Goal: Task Accomplishment & Management: Manage account settings

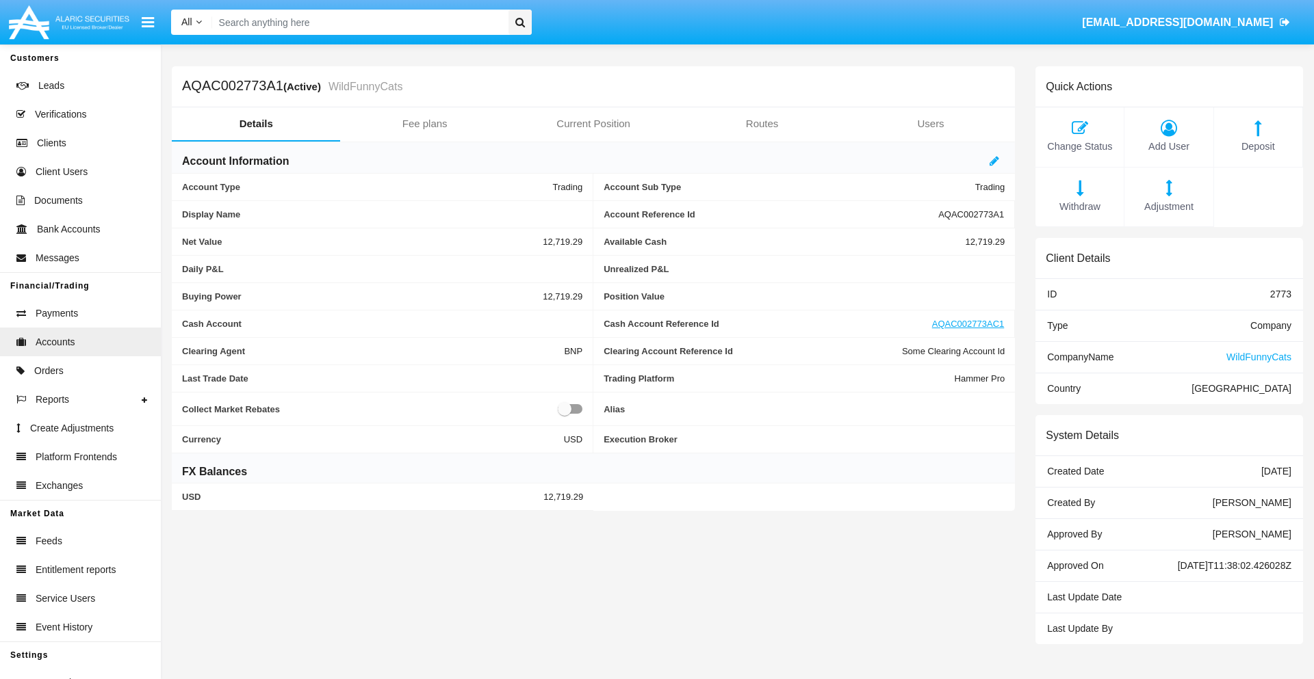
click at [1169, 207] on span "Adjustment" at bounding box center [1168, 207] width 75 height 15
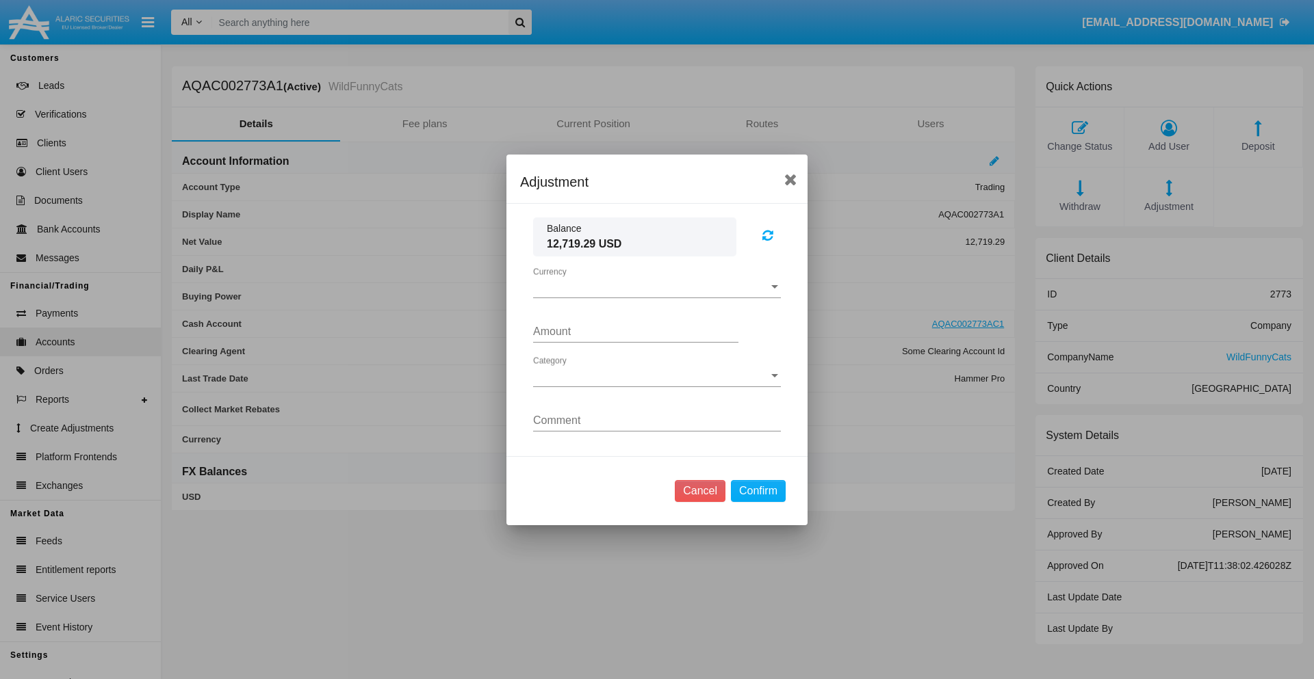
click at [657, 287] on span "Currency" at bounding box center [650, 287] width 235 height 12
click at [657, 297] on span "USD" at bounding box center [657, 297] width 248 height 33
click at [657, 376] on span "Category" at bounding box center [650, 376] width 235 height 12
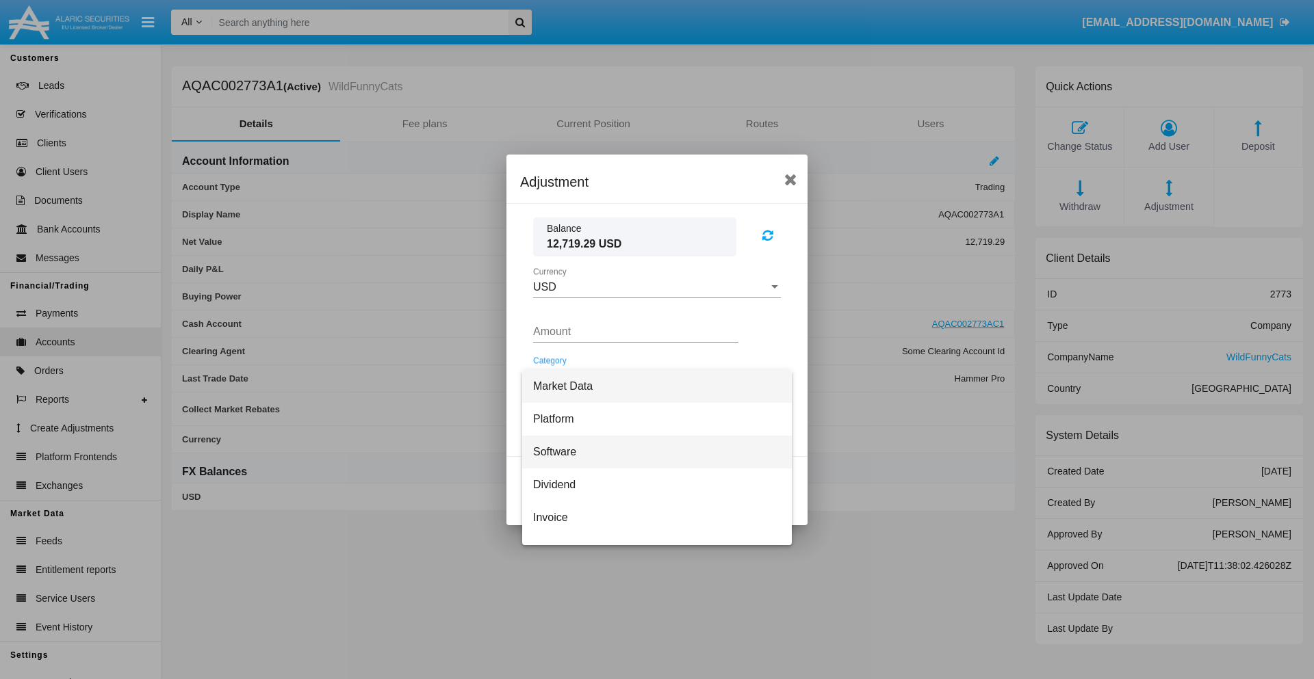
click at [651, 452] on span "Software" at bounding box center [657, 452] width 248 height 33
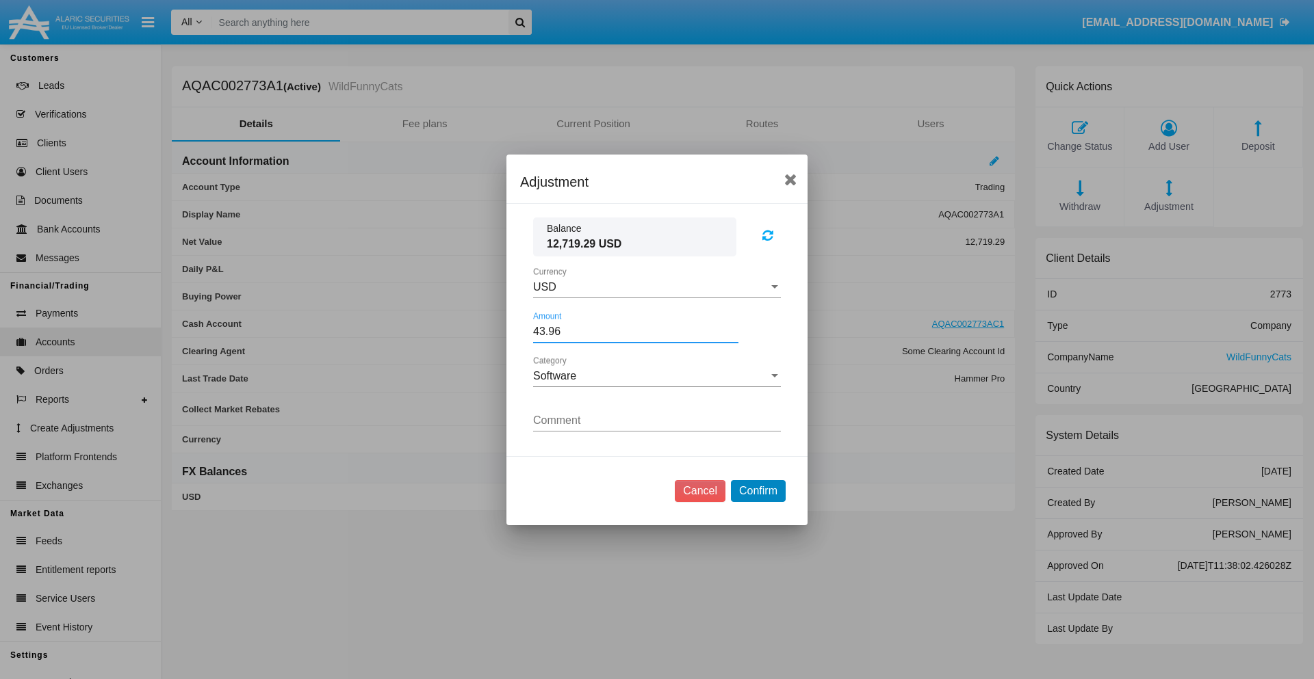
click at [757, 491] on button "Confirm" at bounding box center [758, 491] width 55 height 22
type input "43.9600"
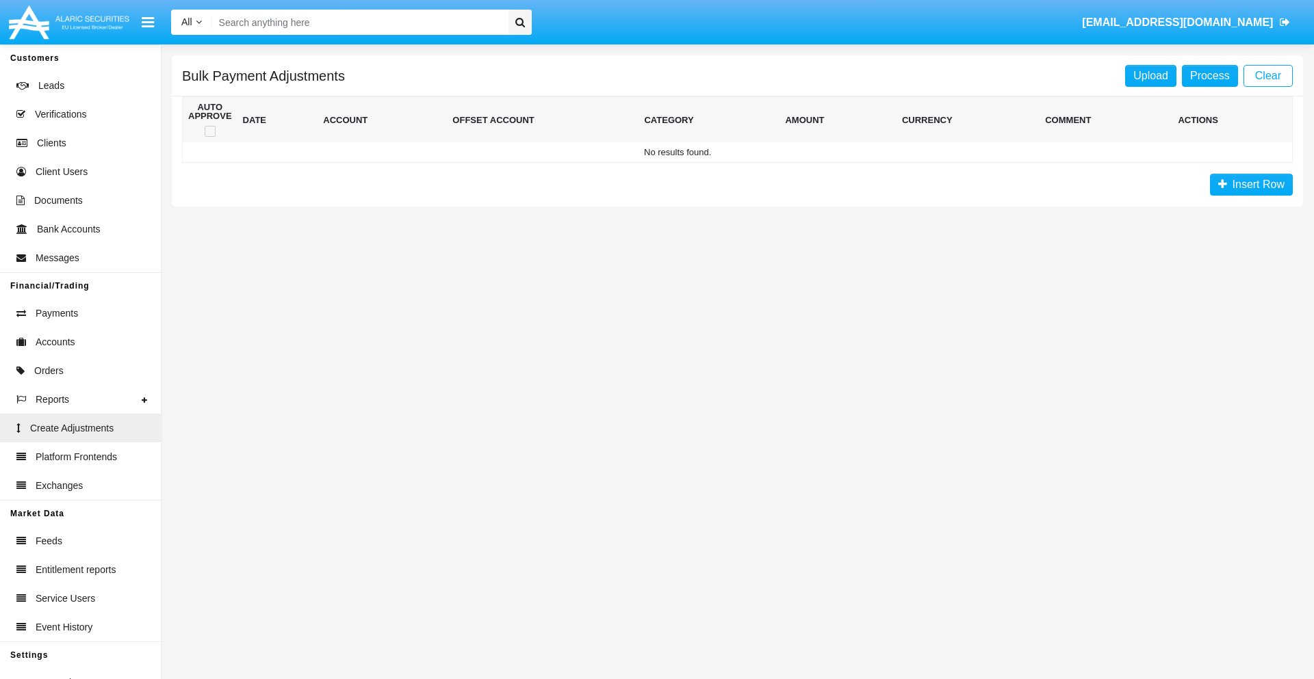
click at [1251, 185] on span "Insert Row" at bounding box center [1255, 185] width 57 height 12
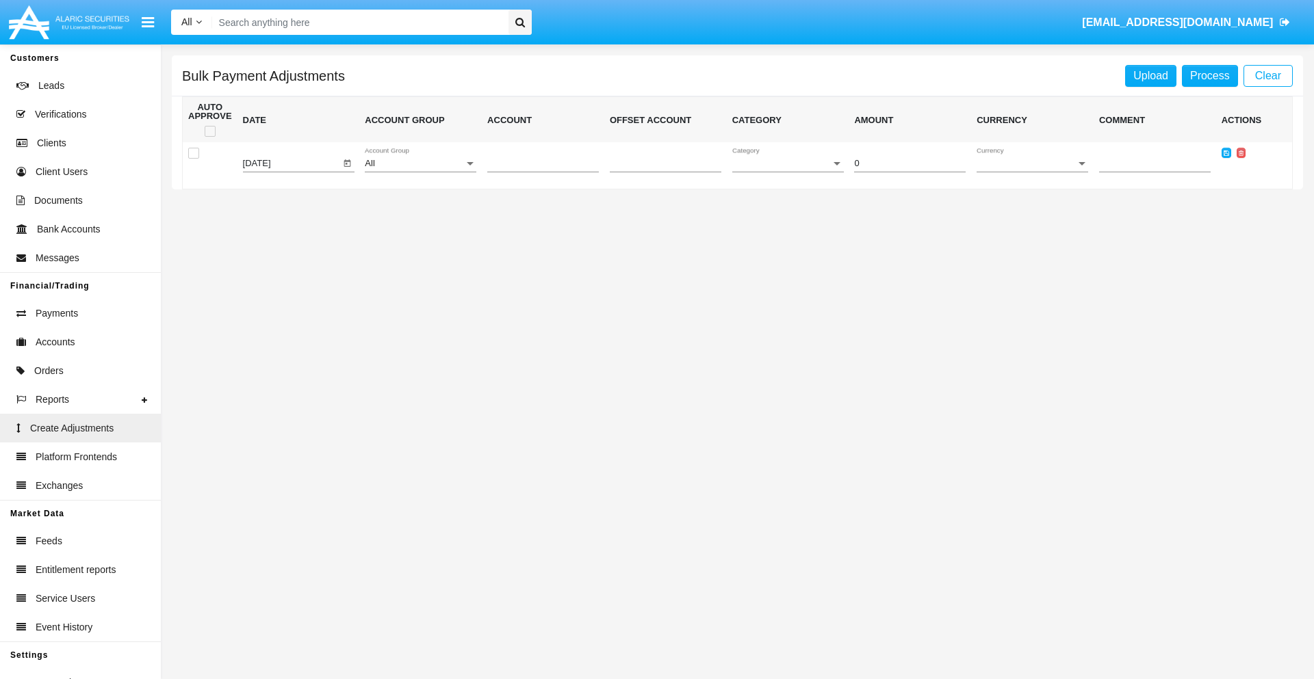
click at [420, 164] on div "All" at bounding box center [414, 164] width 99 height 10
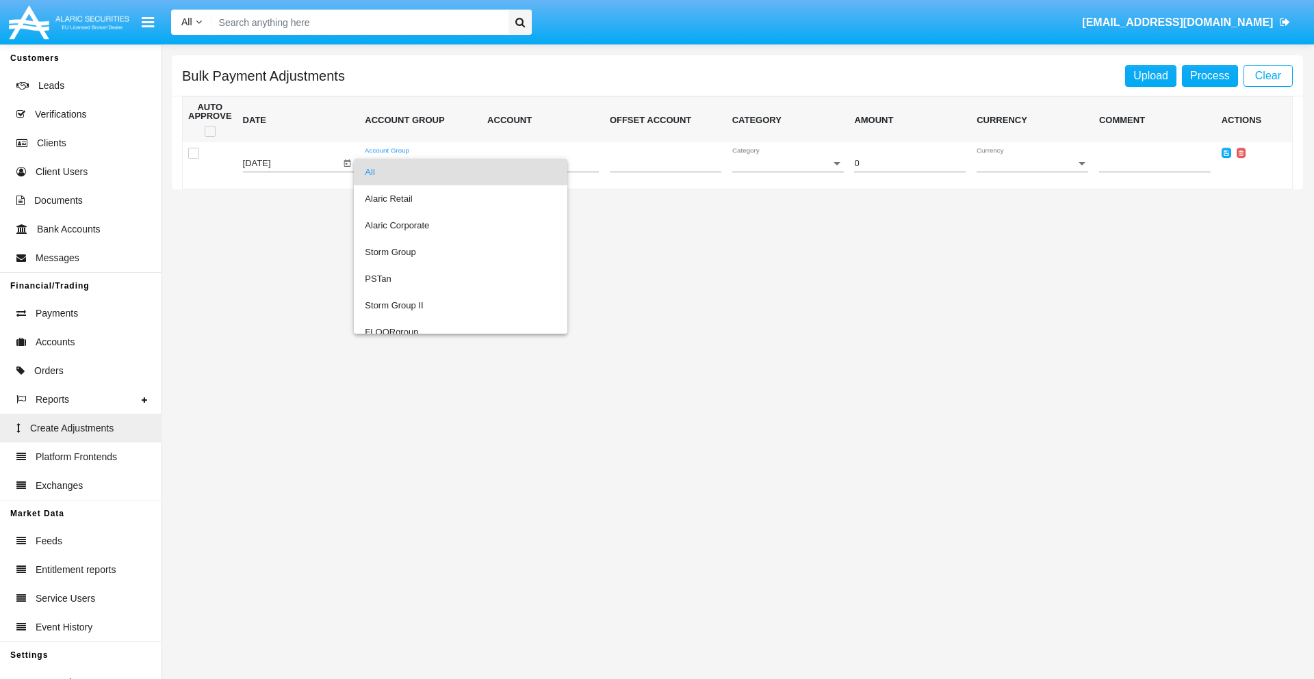
scroll to position [1293, 0]
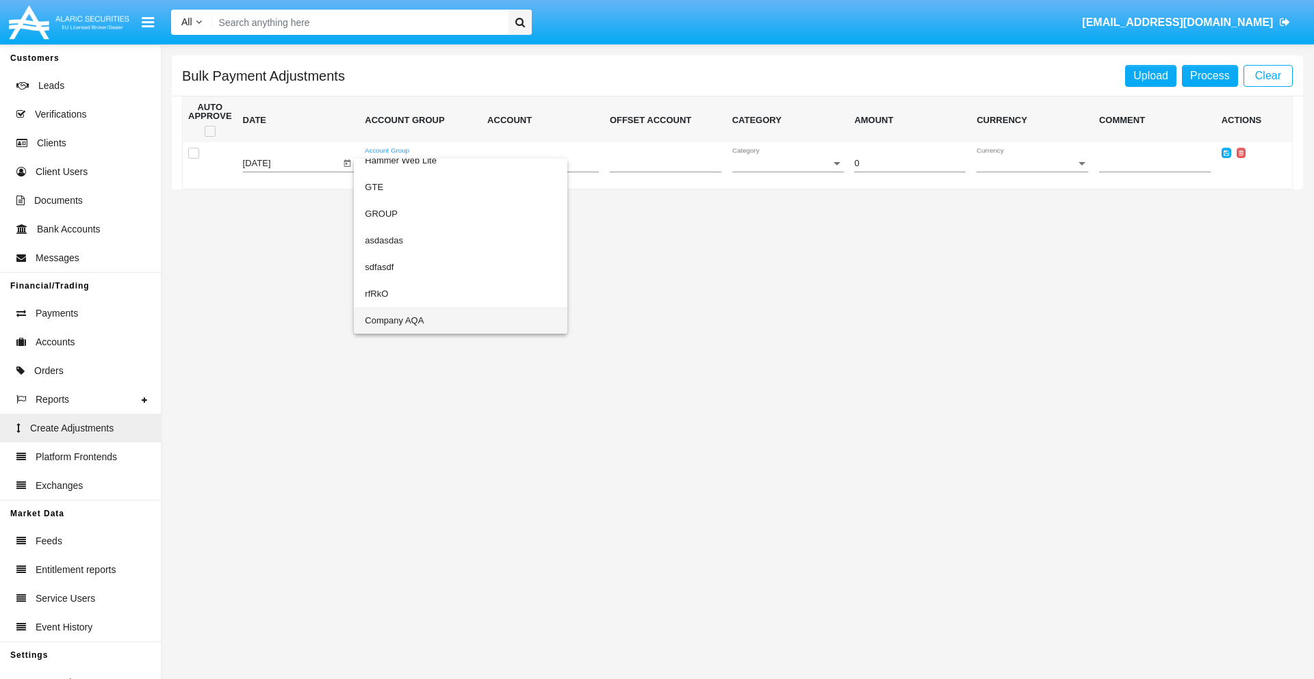
click at [432, 320] on span "Company AQA" at bounding box center [461, 320] width 192 height 27
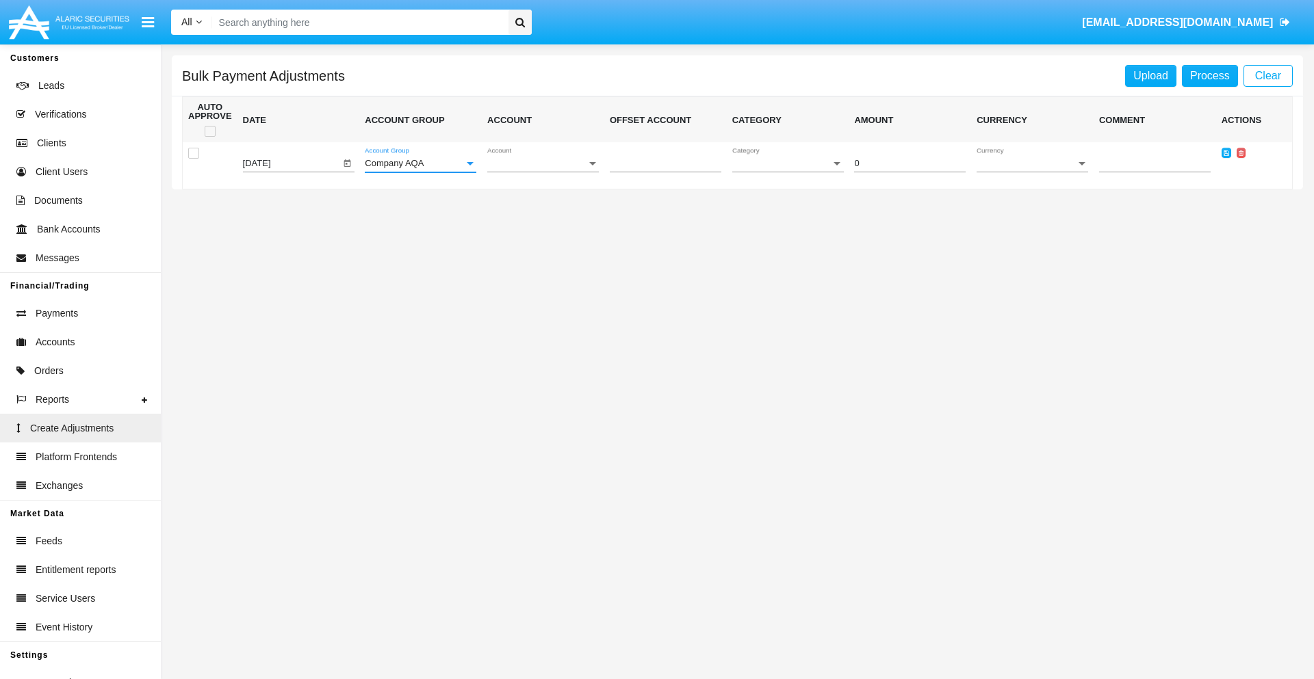
click at [543, 164] on span "Account" at bounding box center [536, 164] width 99 height 10
click at [537, 225] on span "AQAC002773A2" at bounding box center [543, 225] width 112 height 27
click at [788, 164] on span "Category" at bounding box center [781, 164] width 99 height 10
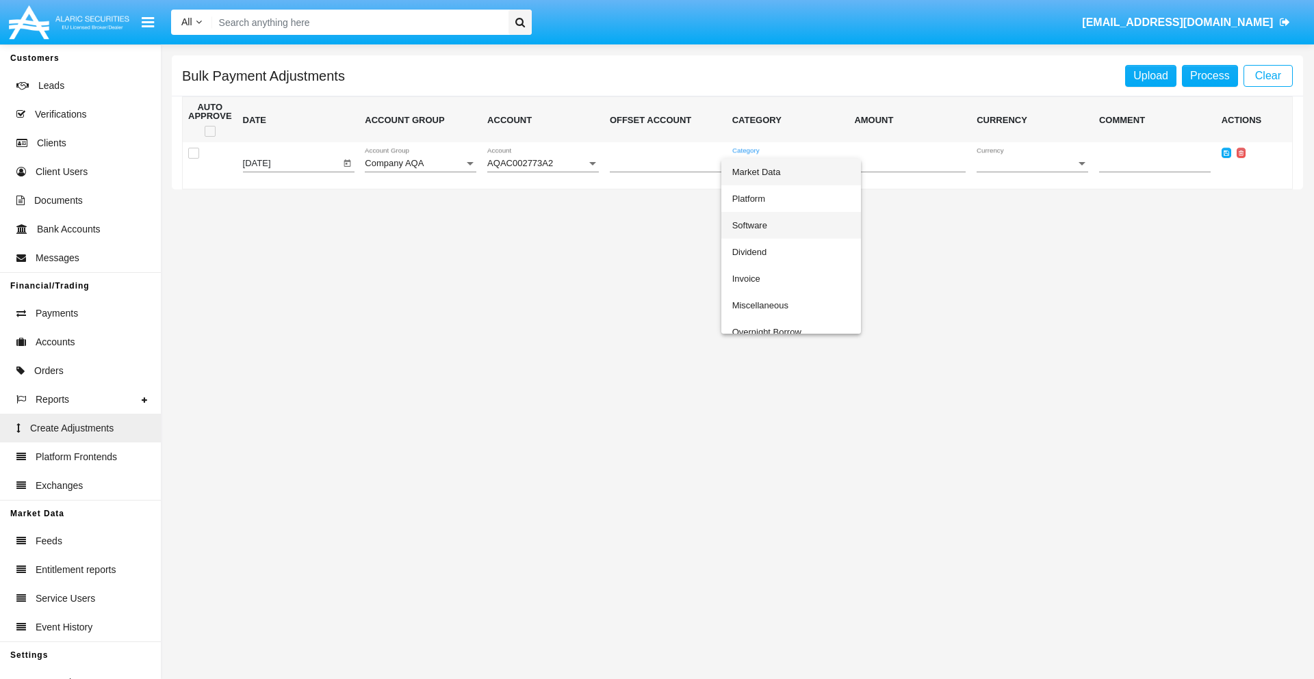
click at [790, 225] on span "Software" at bounding box center [791, 225] width 118 height 27
type input "-43.5"
click at [1032, 164] on span "Currency" at bounding box center [1025, 164] width 99 height 10
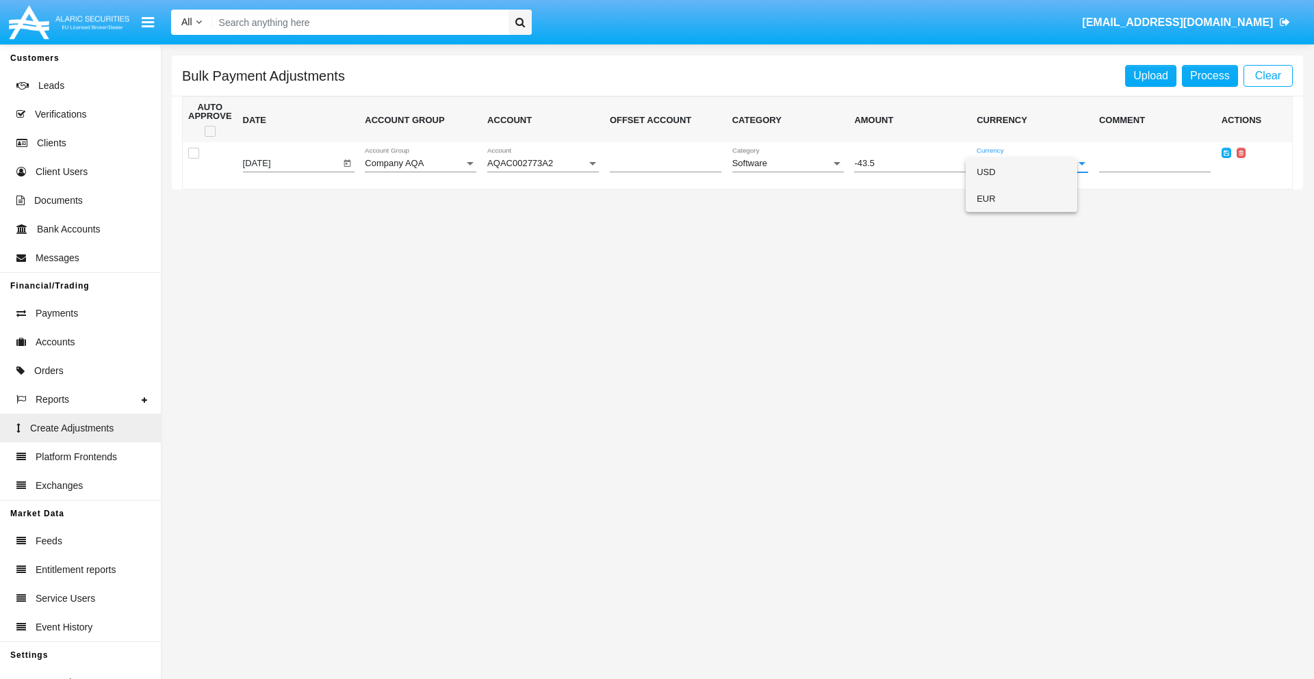
click at [1032, 198] on span "EUR" at bounding box center [1021, 198] width 90 height 27
click at [1226, 153] on icon at bounding box center [1225, 153] width 5 height 6
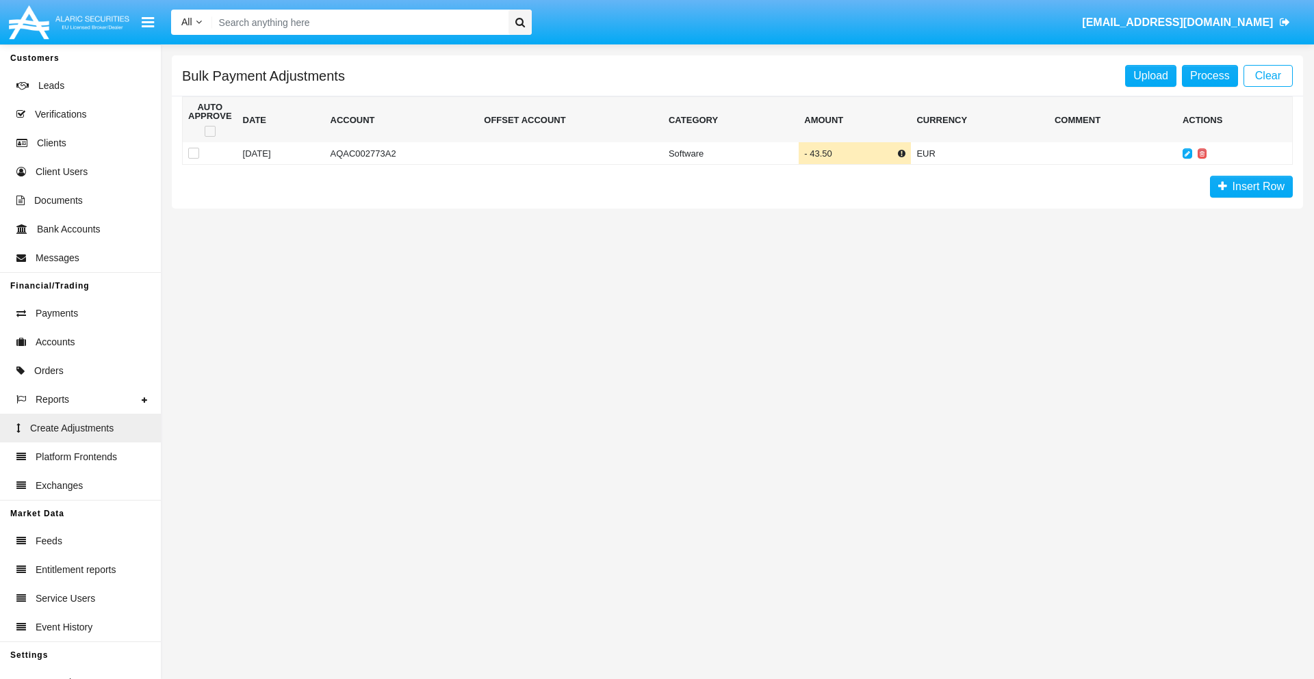
click at [209, 131] on span at bounding box center [210, 131] width 11 height 11
click at [209, 137] on input "checkbox" at bounding box center [209, 137] width 1 height 1
checkbox input "true"
click at [1209, 75] on link "Process" at bounding box center [1210, 76] width 56 height 22
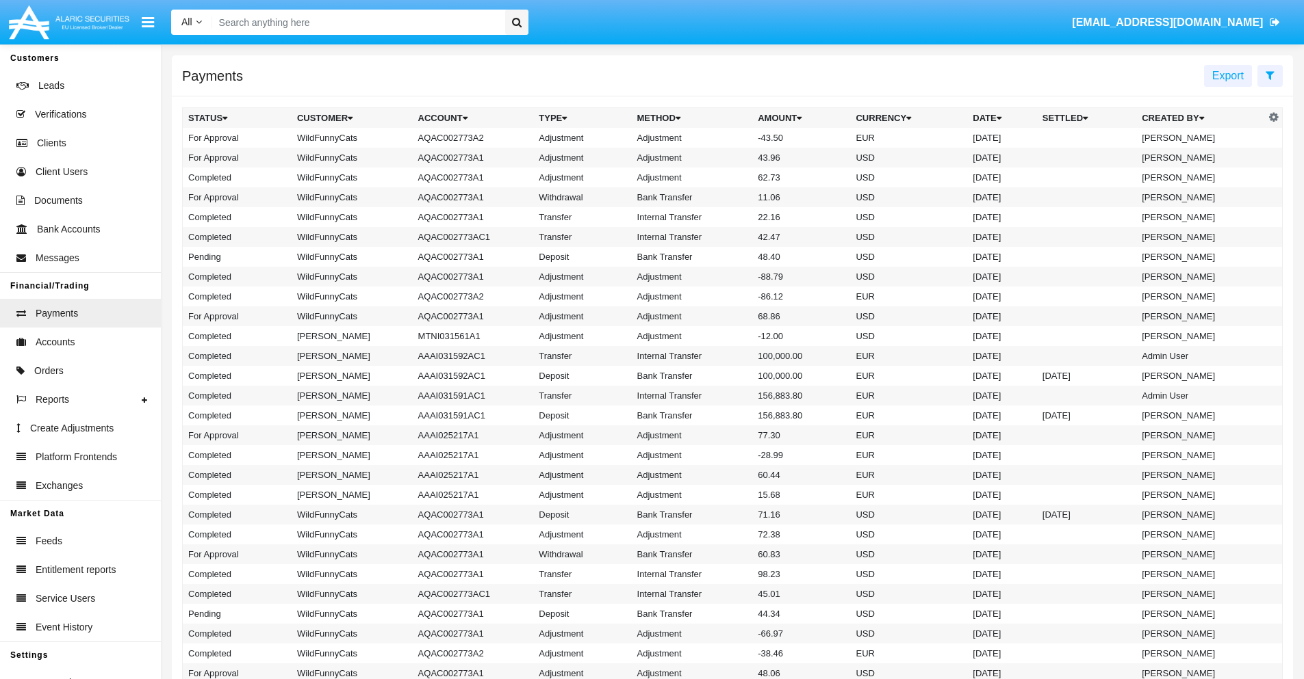
click at [732, 138] on td "Adjustment" at bounding box center [692, 138] width 121 height 20
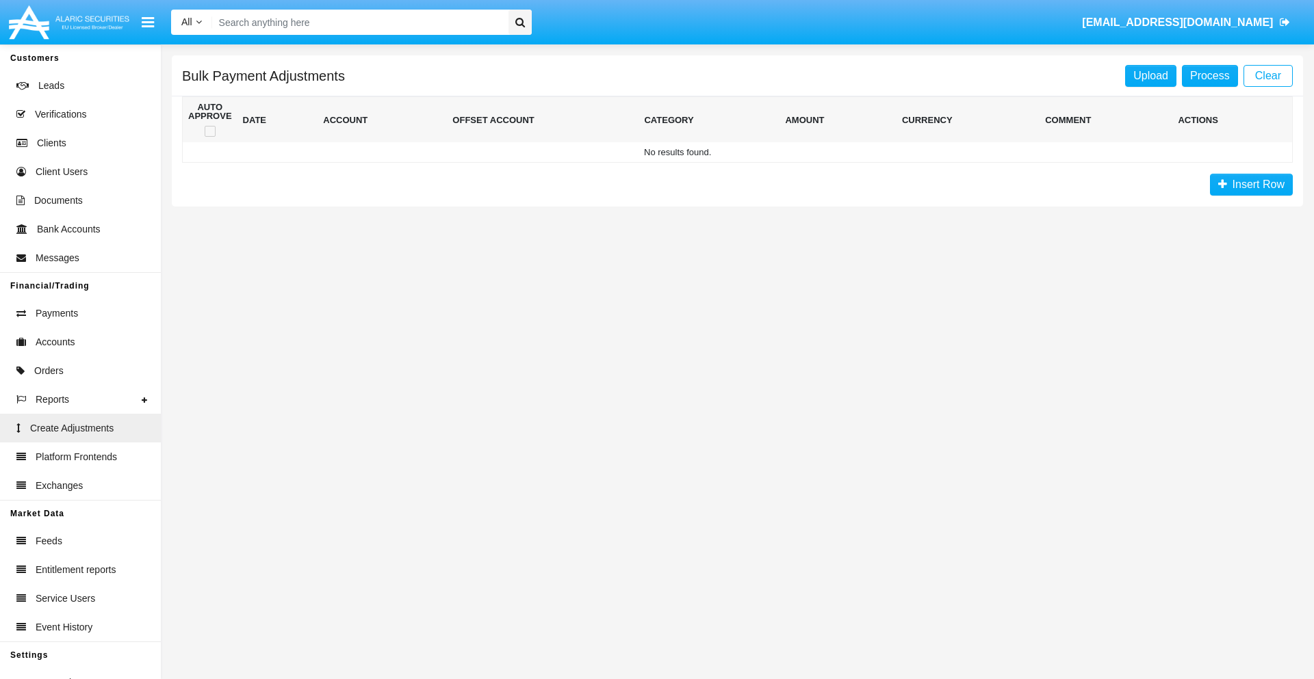
click at [1251, 185] on span "Insert Row" at bounding box center [1255, 185] width 57 height 12
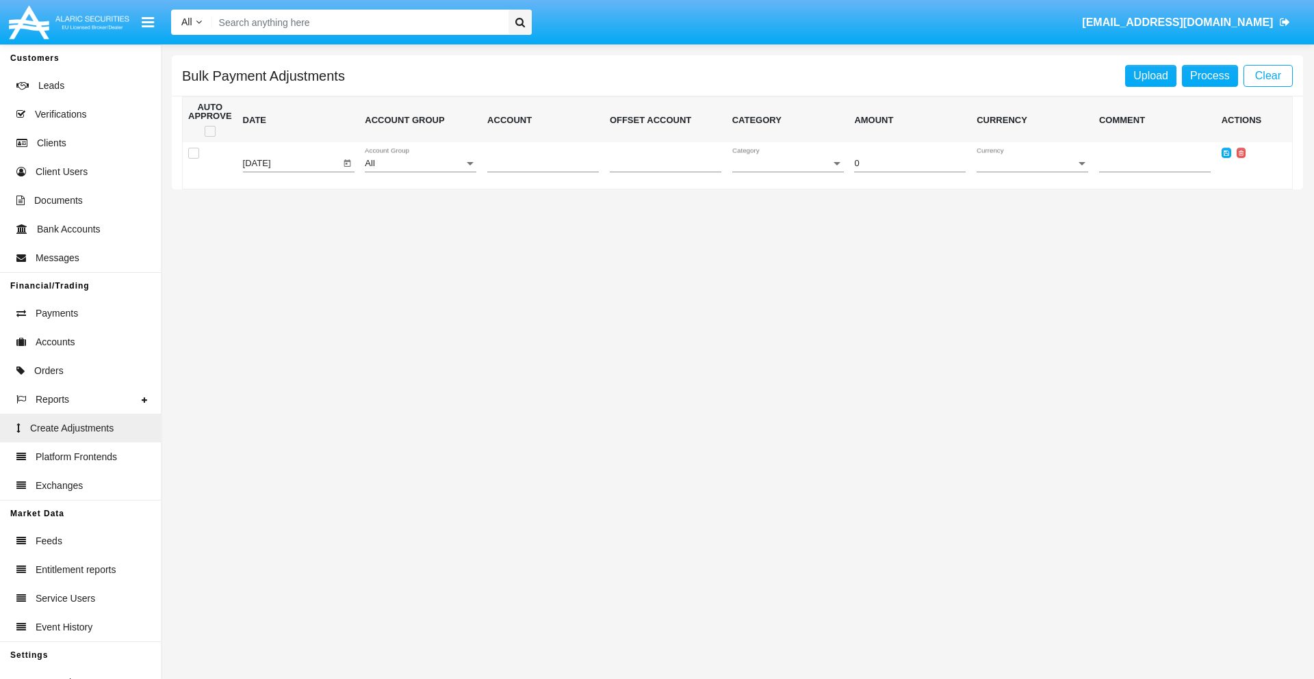
click at [420, 164] on div "All" at bounding box center [414, 164] width 99 height 10
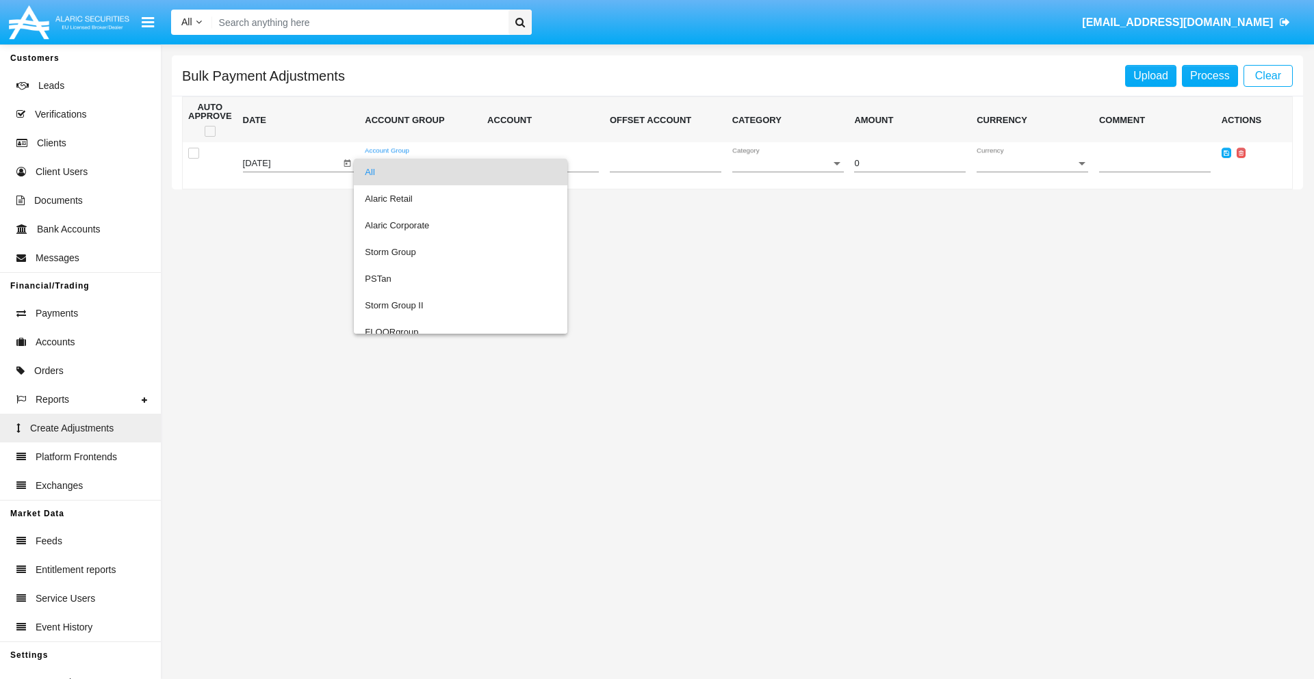
scroll to position [1293, 0]
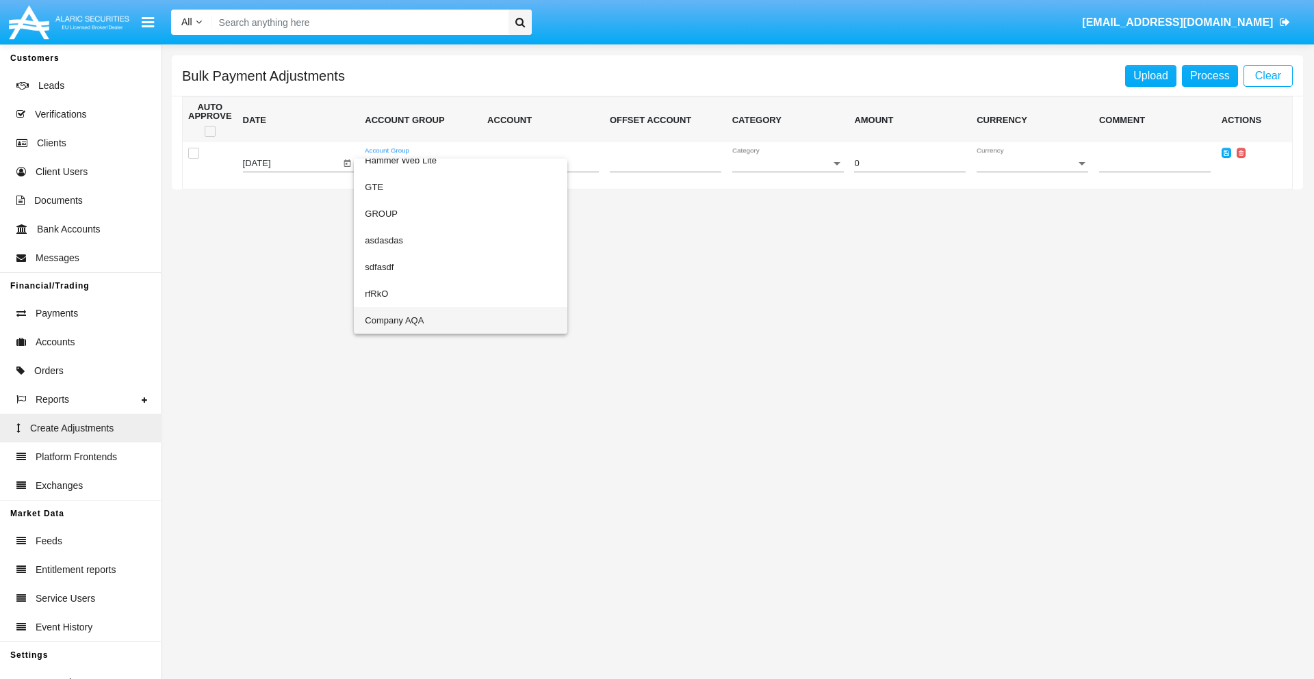
click at [432, 320] on span "Company AQA" at bounding box center [461, 320] width 192 height 27
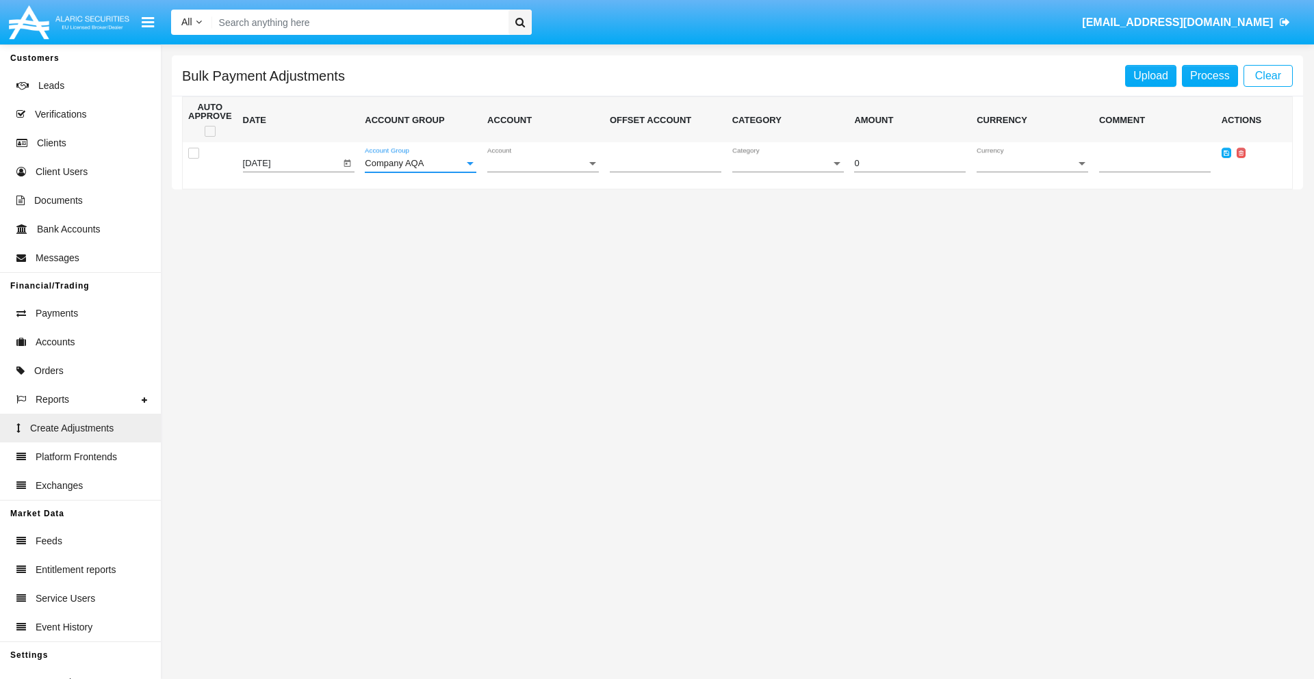
click at [543, 164] on span "Account" at bounding box center [536, 164] width 99 height 10
click at [537, 198] on span "AQAC002773A1" at bounding box center [532, 198] width 90 height 27
click at [788, 164] on span "Category" at bounding box center [781, 164] width 99 height 10
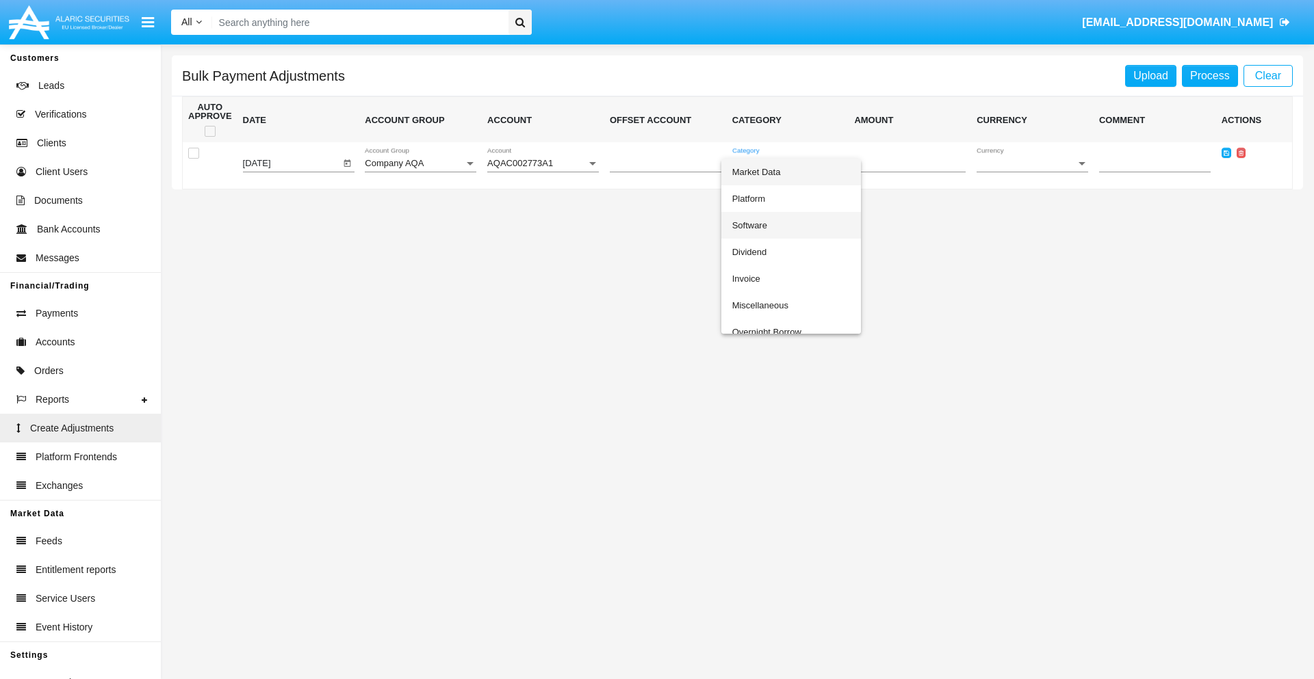
click at [790, 225] on span "Software" at bounding box center [791, 225] width 118 height 27
type input "-41.51"
click at [1032, 164] on span "Currency" at bounding box center [1025, 164] width 99 height 10
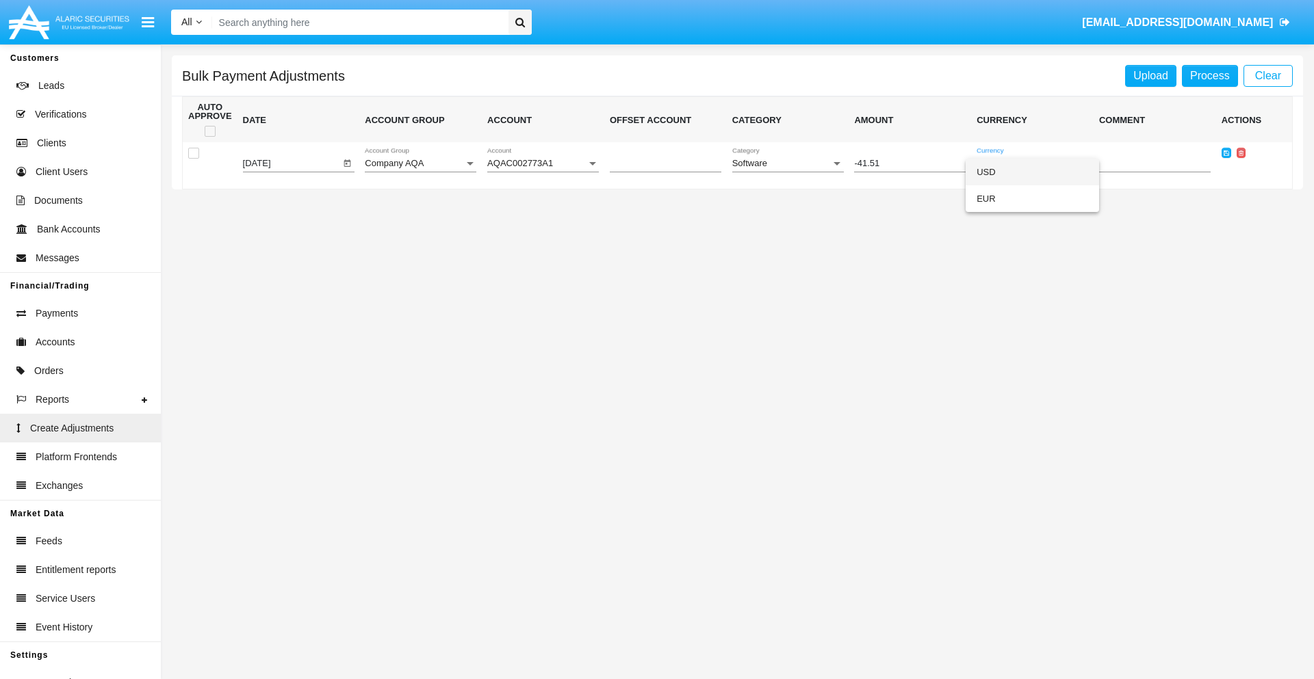
click at [1032, 172] on span "USD" at bounding box center [1032, 172] width 112 height 27
click at [1226, 153] on icon at bounding box center [1225, 153] width 5 height 6
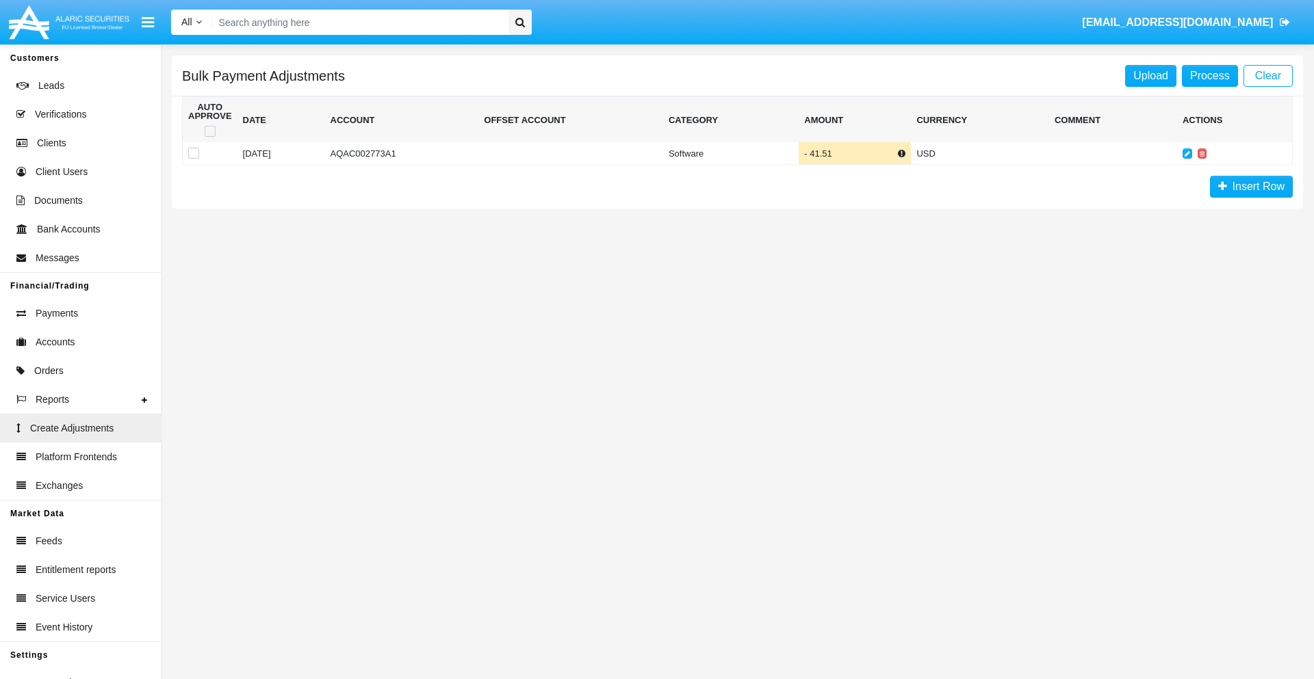
click at [209, 131] on span at bounding box center [210, 131] width 11 height 11
click at [209, 137] on input "checkbox" at bounding box center [209, 137] width 1 height 1
checkbox input "true"
click at [1209, 75] on link "Process" at bounding box center [1210, 76] width 56 height 22
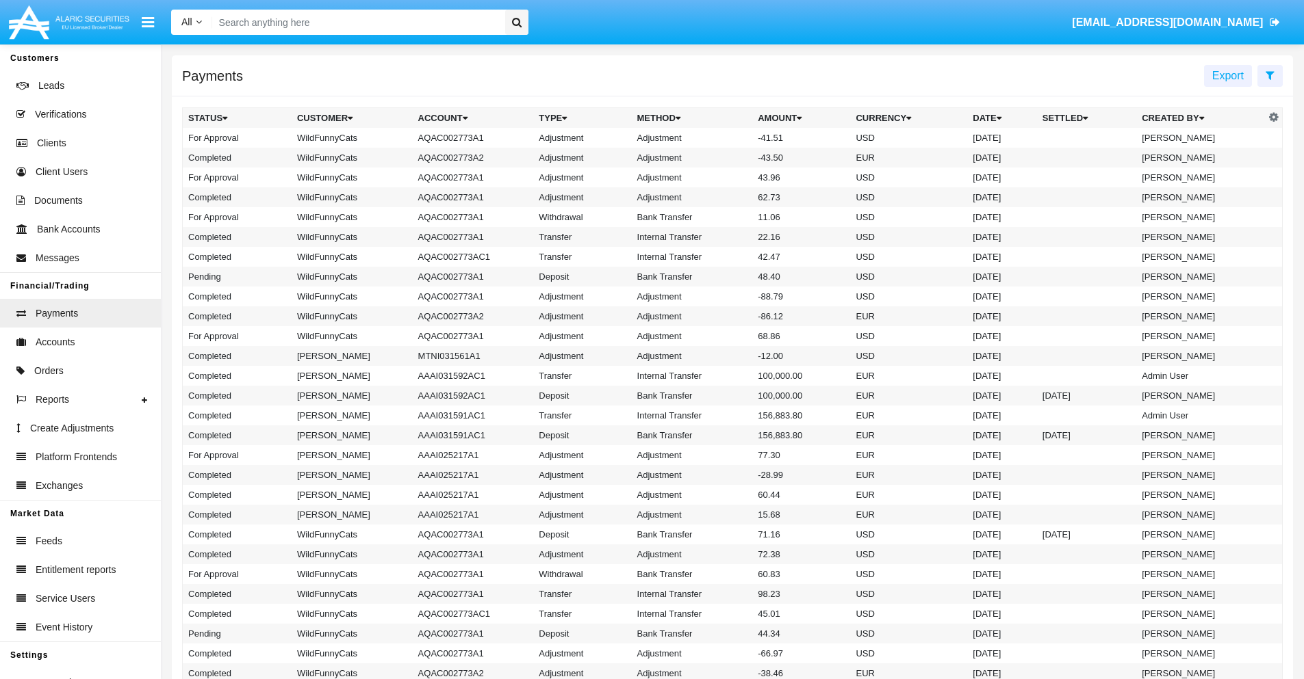
click at [732, 138] on td "Adjustment" at bounding box center [692, 138] width 121 height 20
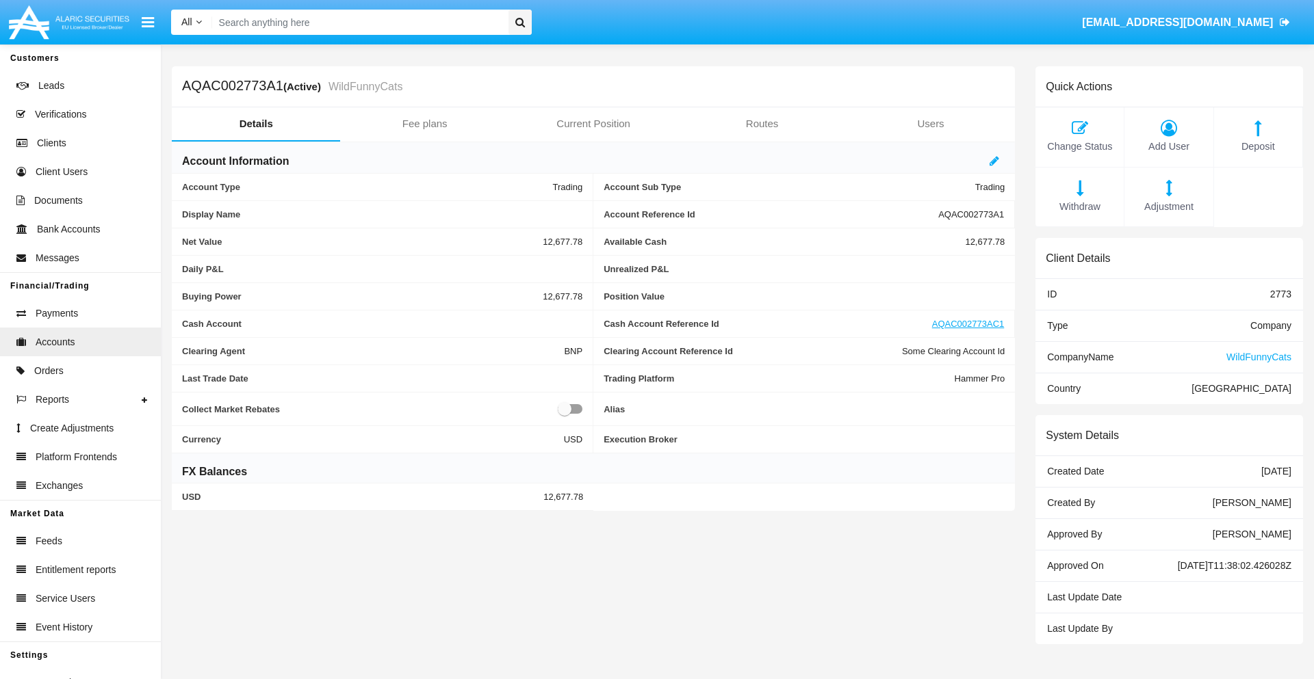
click at [1258, 146] on span "Deposit" at bounding box center [1258, 147] width 75 height 15
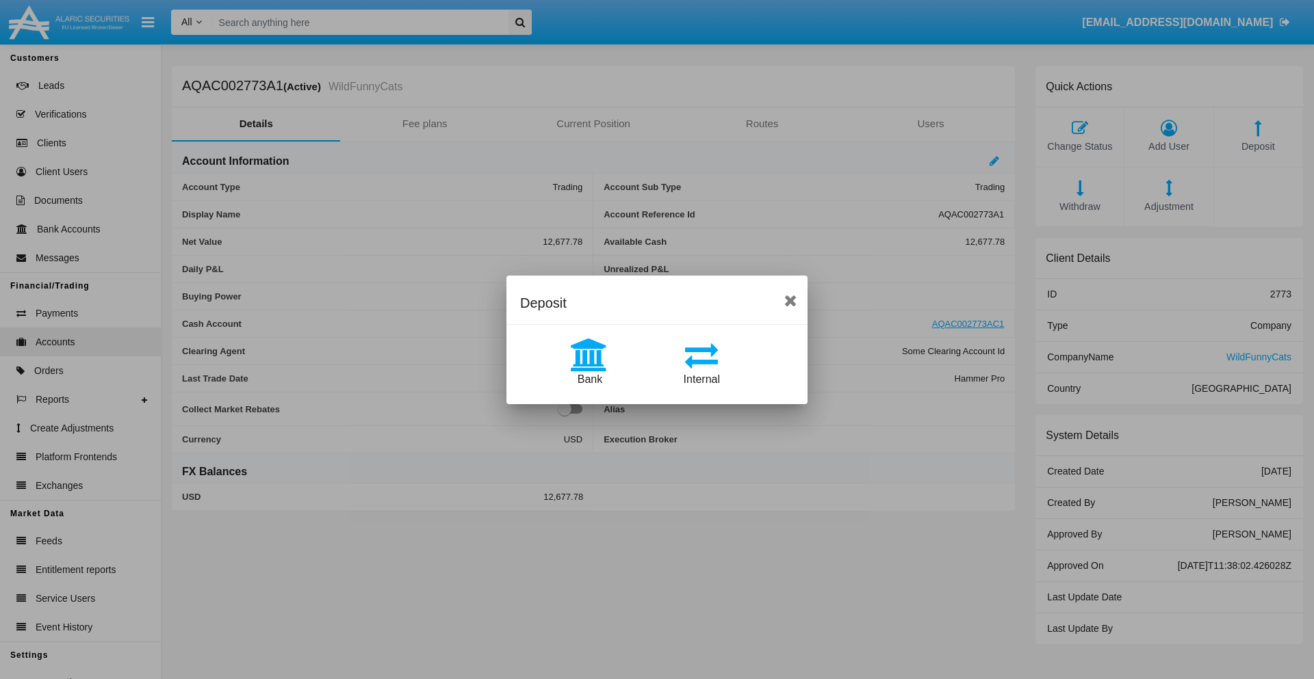
click at [589, 379] on span "Bank" at bounding box center [590, 380] width 25 height 12
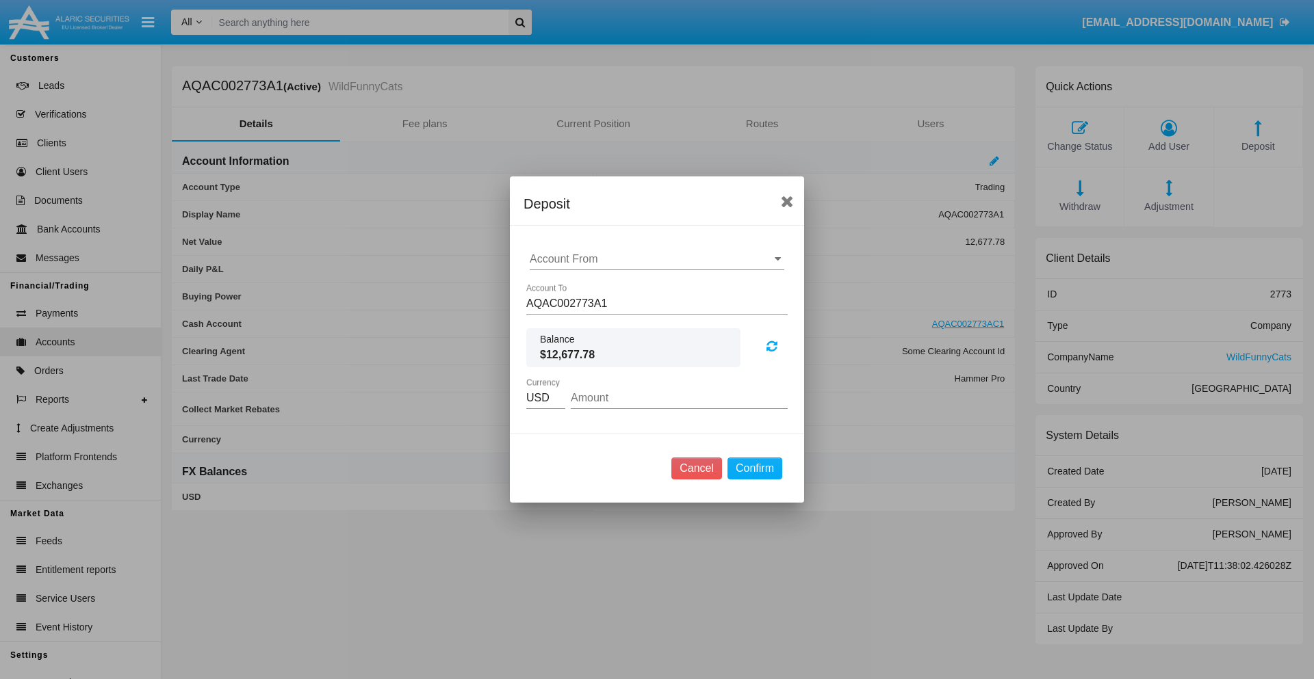
click at [657, 259] on input "Account From" at bounding box center [657, 259] width 255 height 12
click at [559, 286] on span "ACDC" at bounding box center [559, 287] width 31 height 12
type input "ACDC"
type input "8.1"
click at [754, 469] on button "Confirm" at bounding box center [754, 469] width 55 height 22
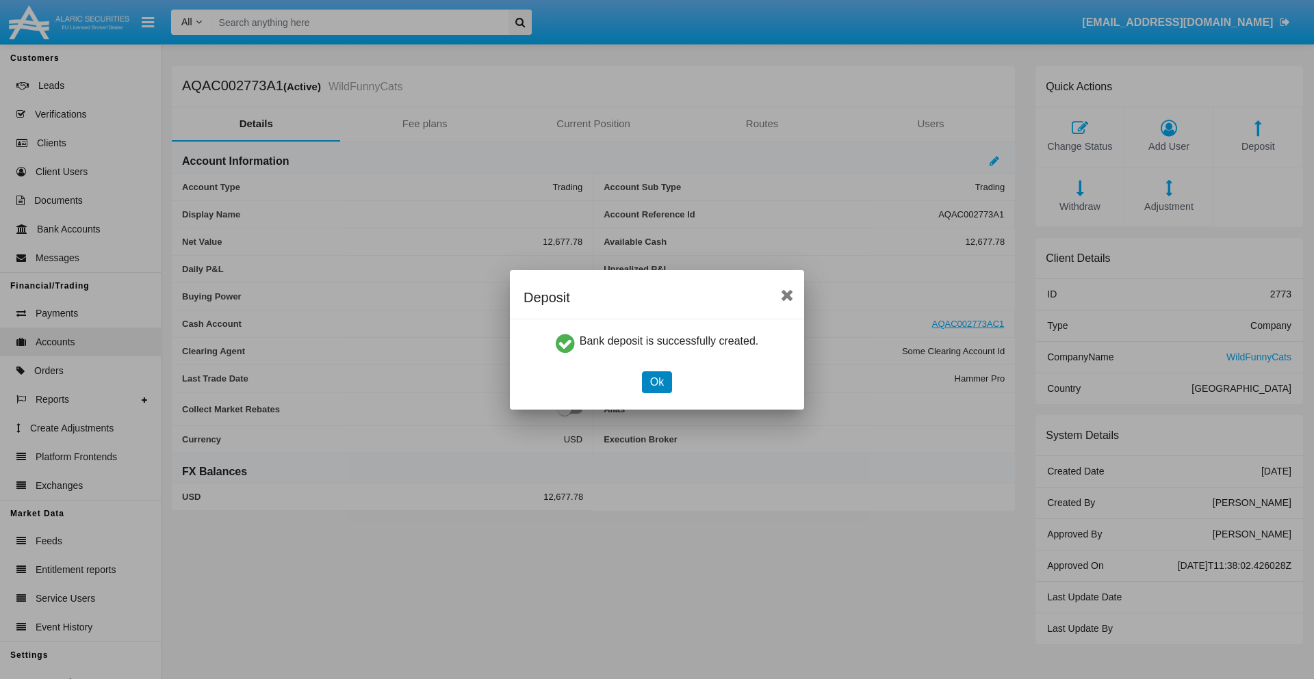
click at [656, 382] on button "Ok" at bounding box center [657, 383] width 30 height 22
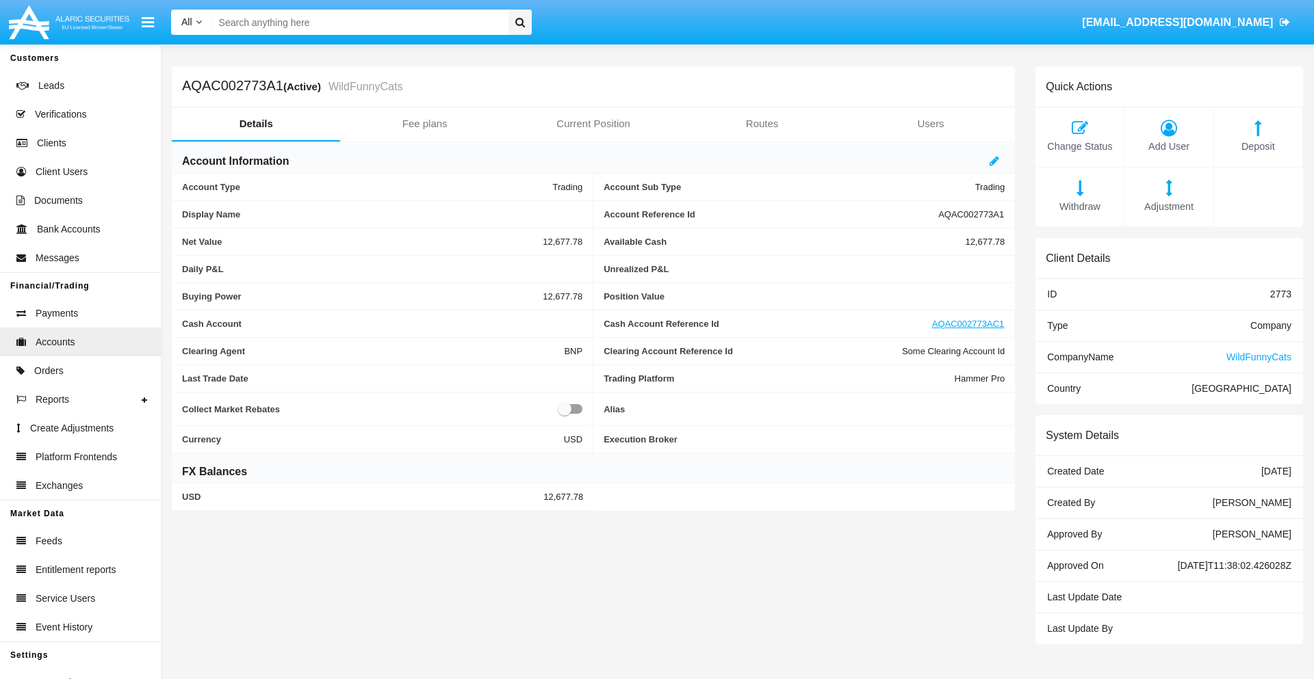
click at [1258, 146] on span "Deposit" at bounding box center [1258, 147] width 75 height 15
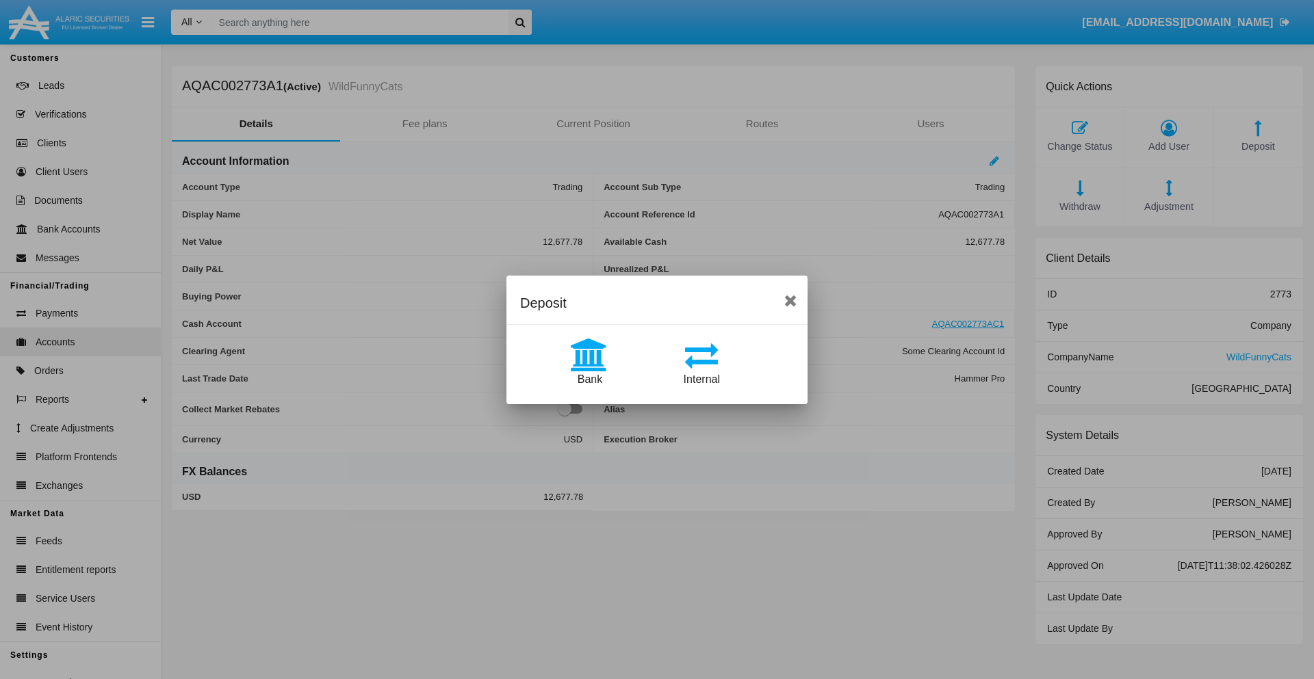
click at [701, 379] on span "Internal" at bounding box center [702, 380] width 36 height 12
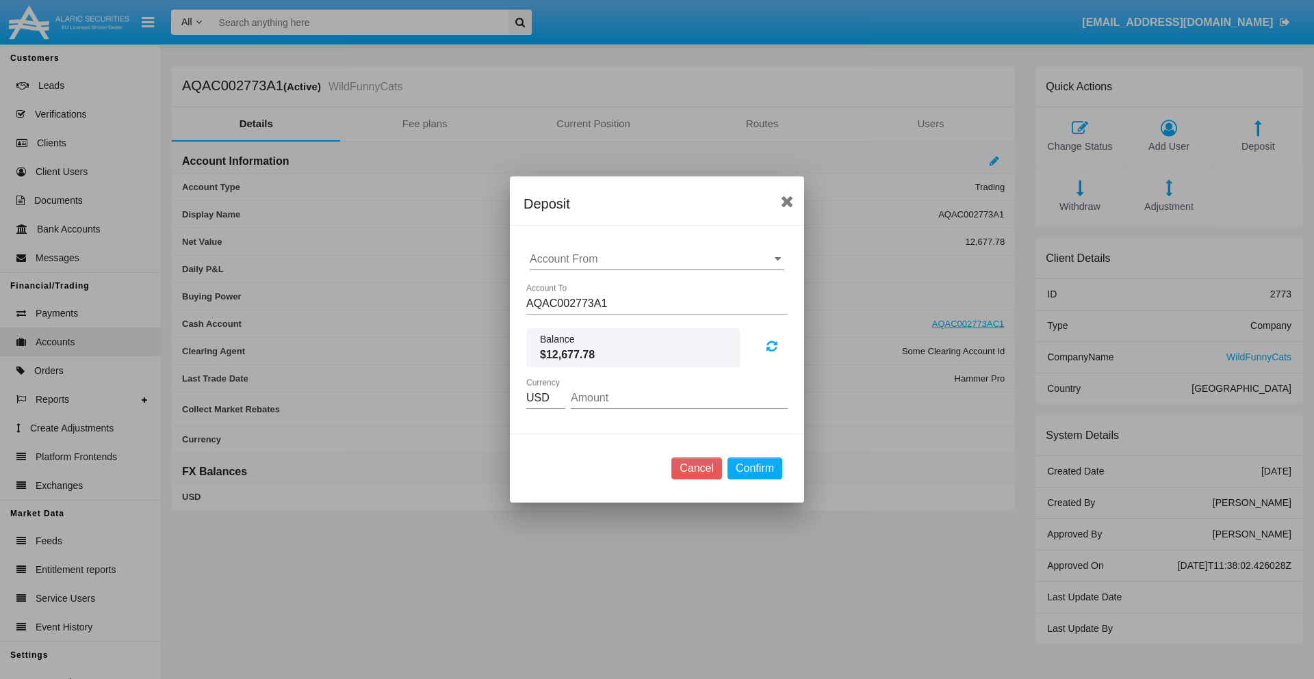
click at [657, 259] on input "Account From" at bounding box center [657, 259] width 255 height 12
click span "AQAC002773AC1"
type input "AQAC002773AC1"
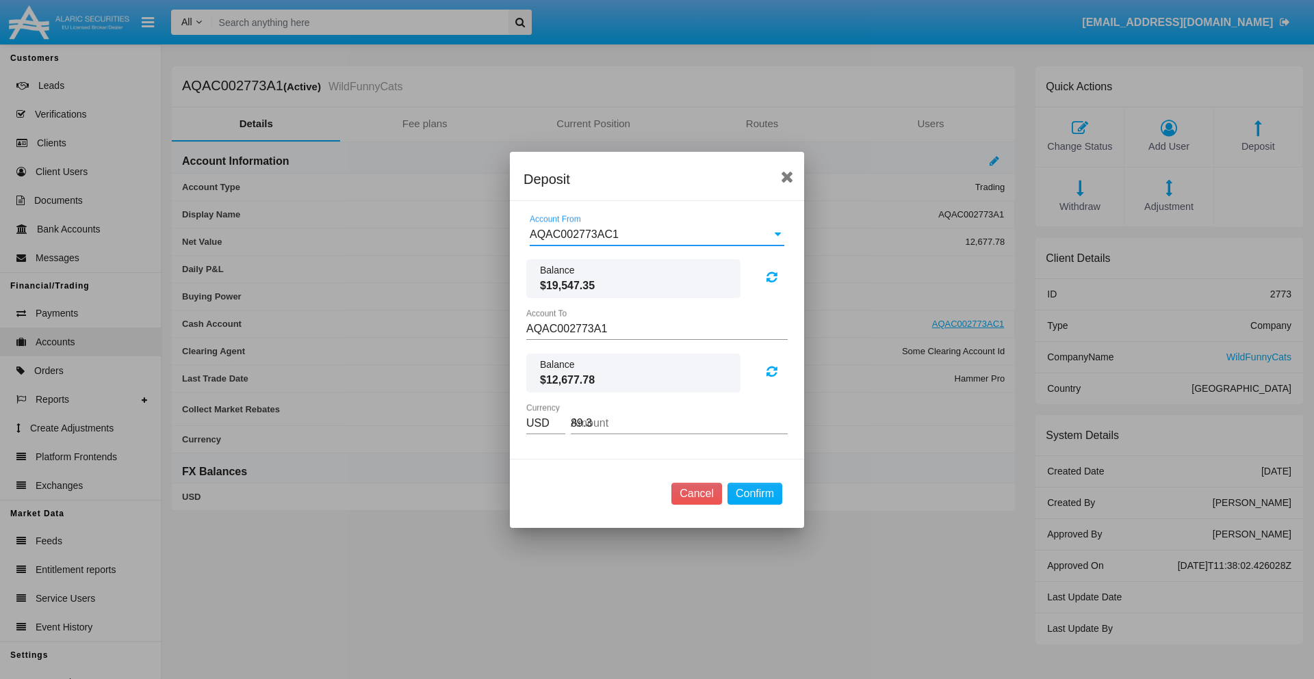
type input "89.38"
click button "Confirm"
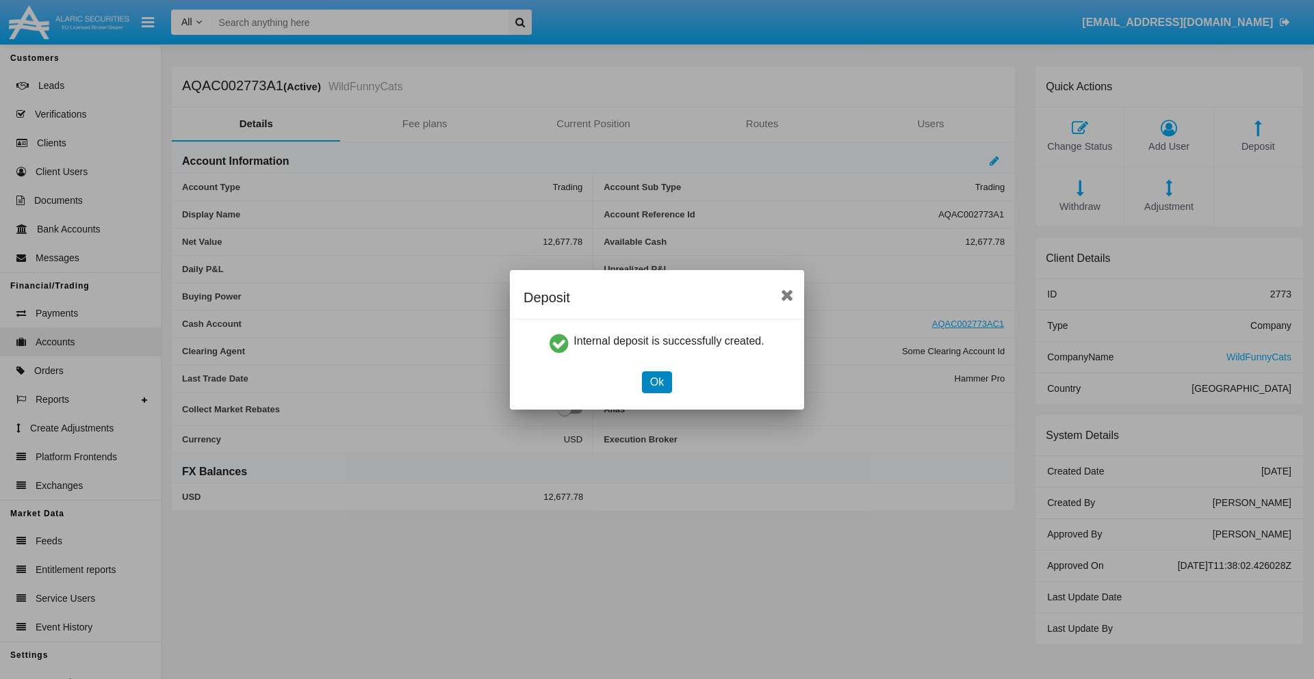
click button "Ok"
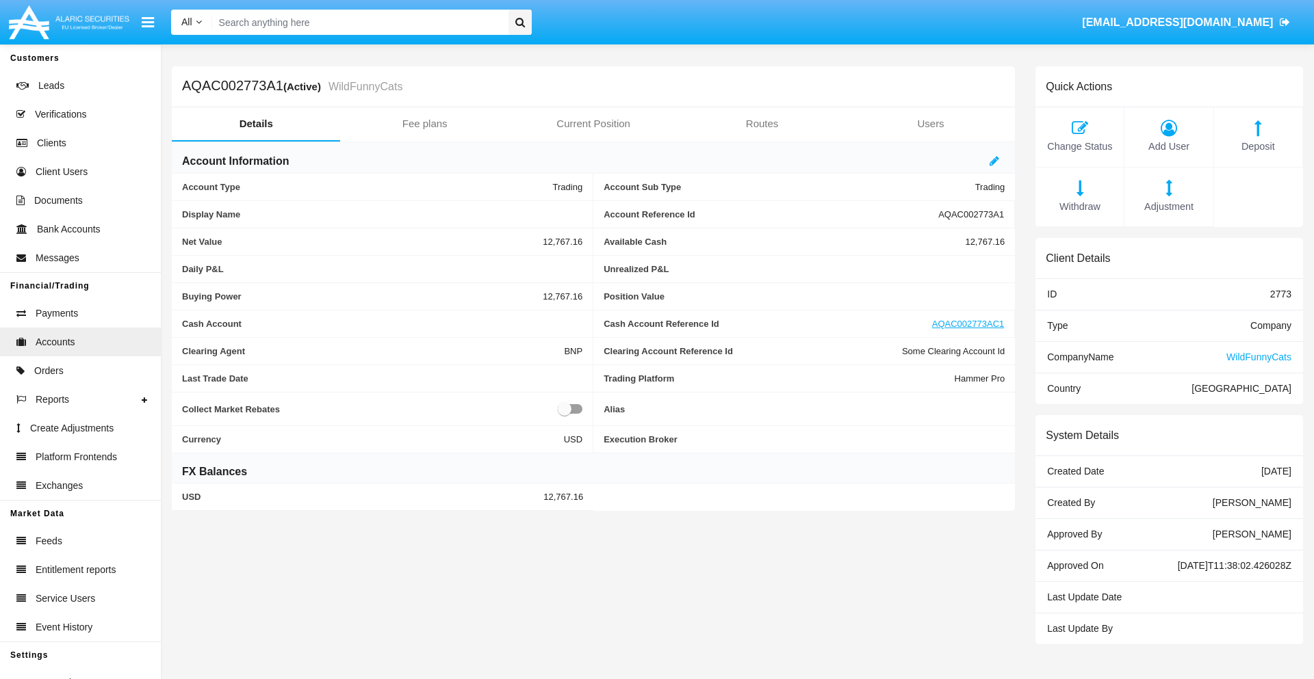
click at [1079, 207] on span "Withdraw" at bounding box center [1079, 207] width 75 height 15
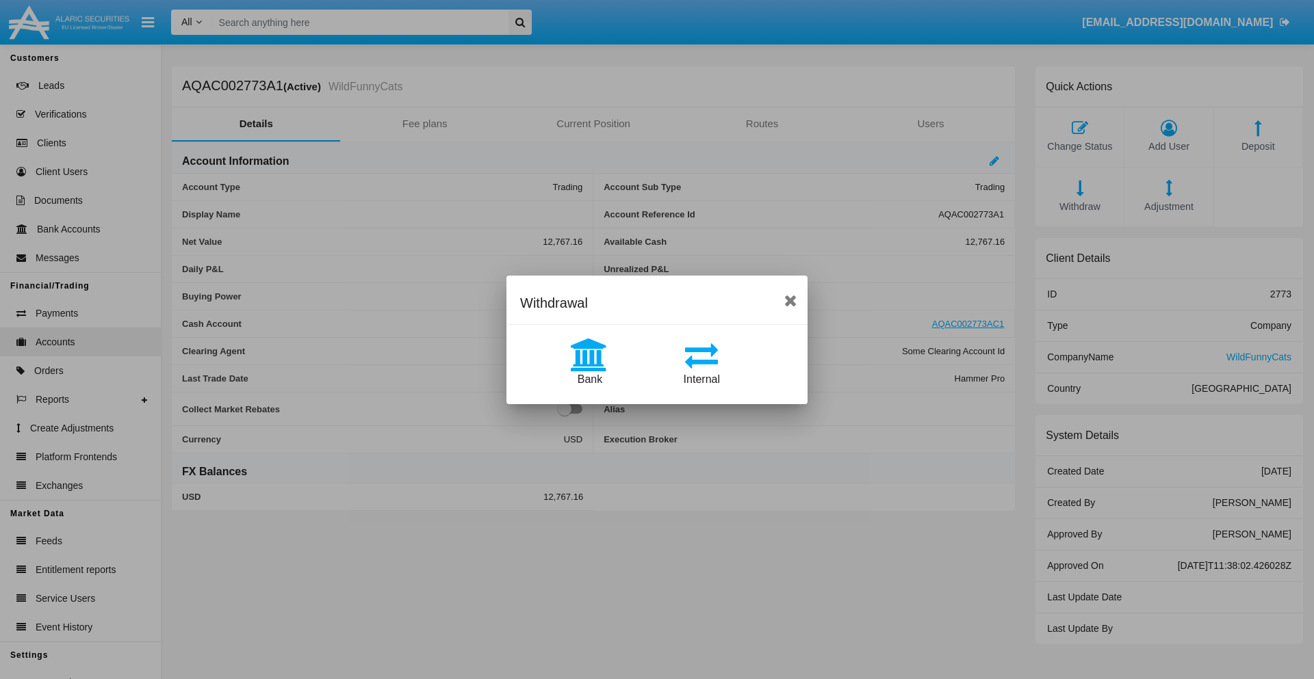
click at [701, 379] on span "Internal" at bounding box center [702, 380] width 36 height 12
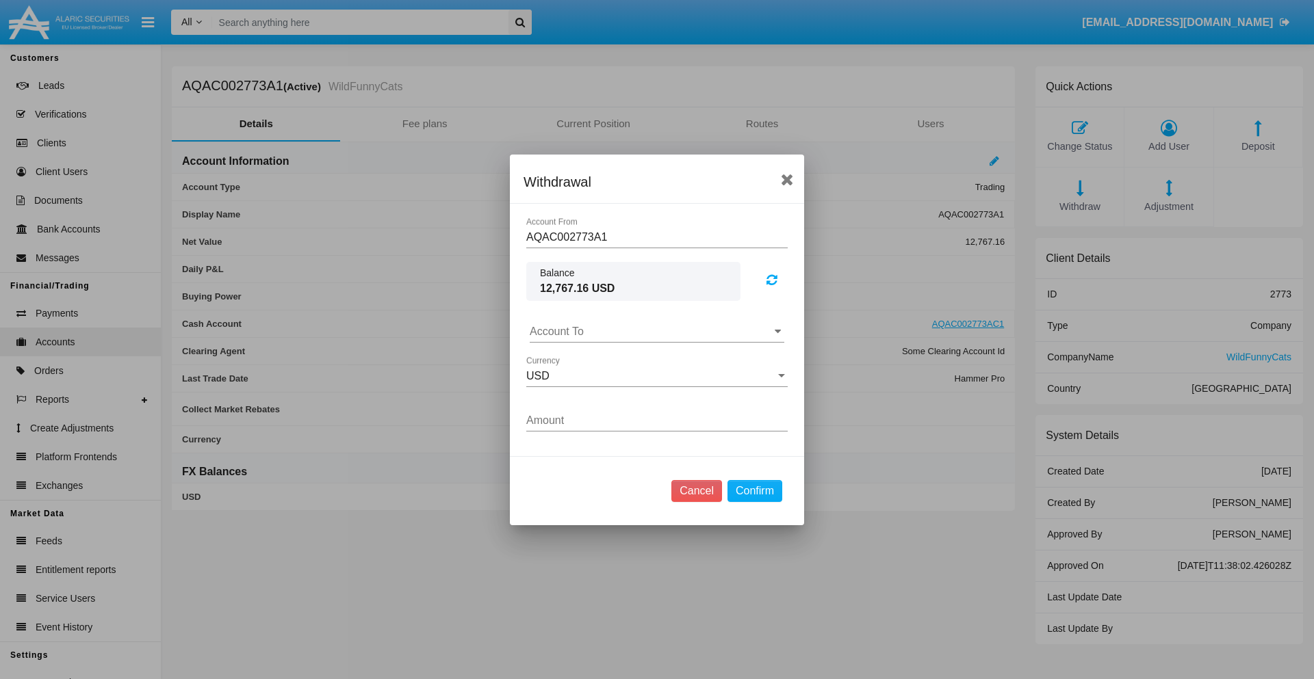
click at [657, 331] on input "Account To" at bounding box center [657, 332] width 255 height 12
click at [588, 391] on span "AQAC002773AC1" at bounding box center [588, 392] width 89 height 12
type input "AQAC002773AC1"
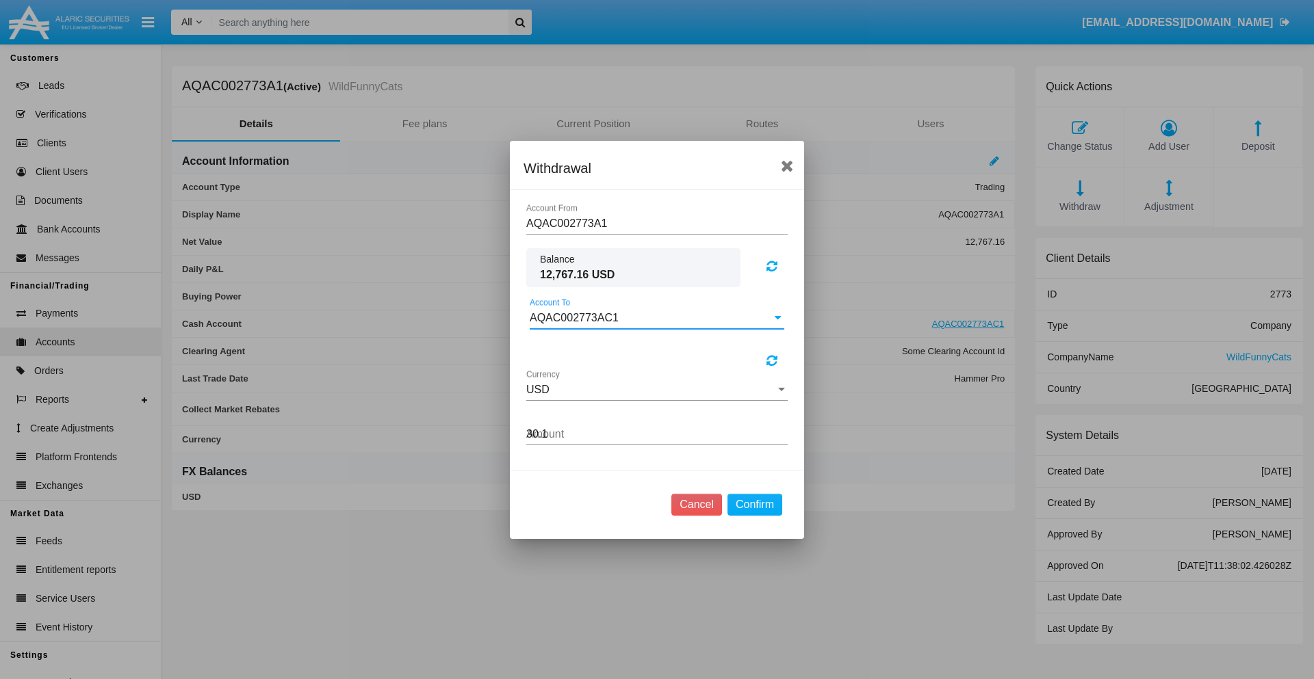
type input "30.19"
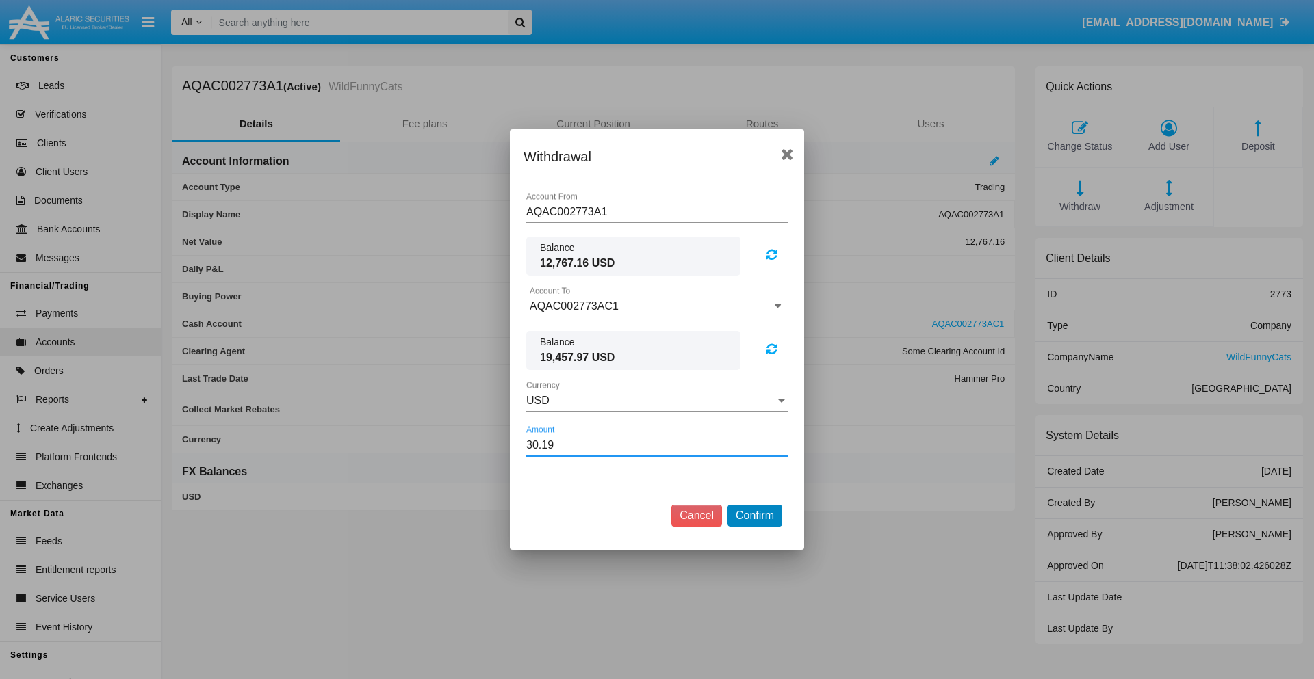
click at [754, 516] on button "Confirm" at bounding box center [754, 516] width 55 height 22
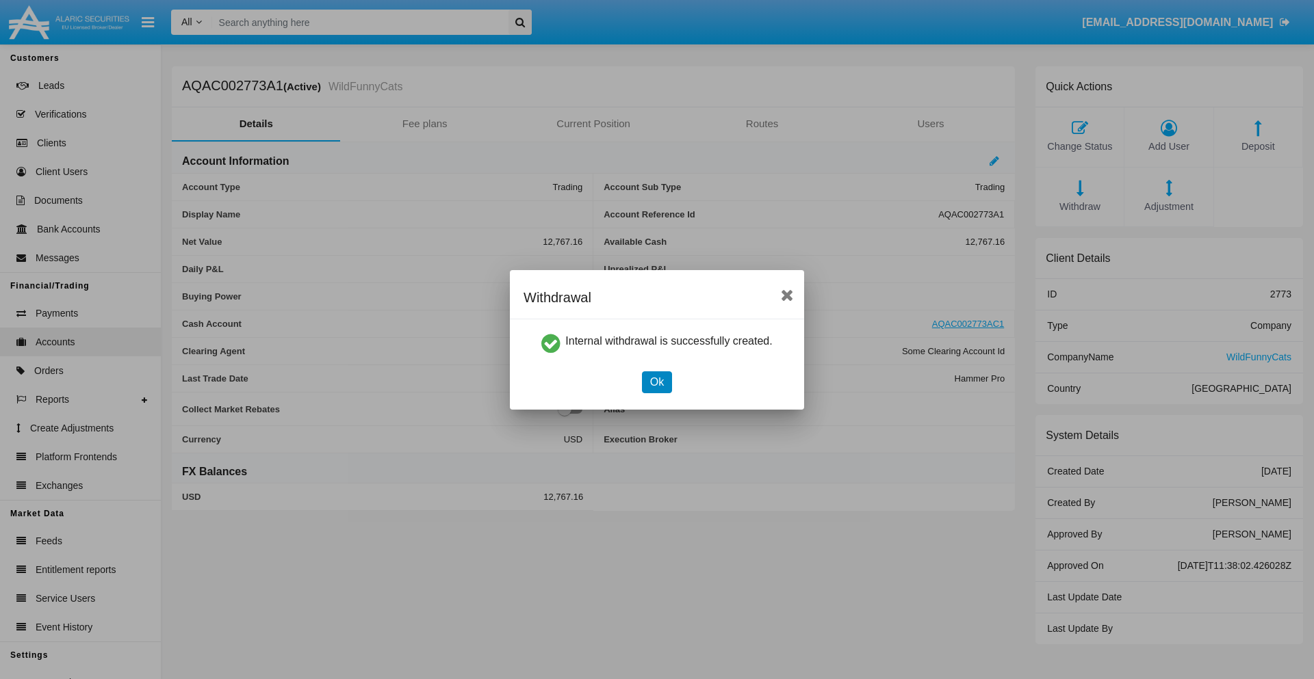
click at [656, 382] on button "Ok" at bounding box center [657, 383] width 30 height 22
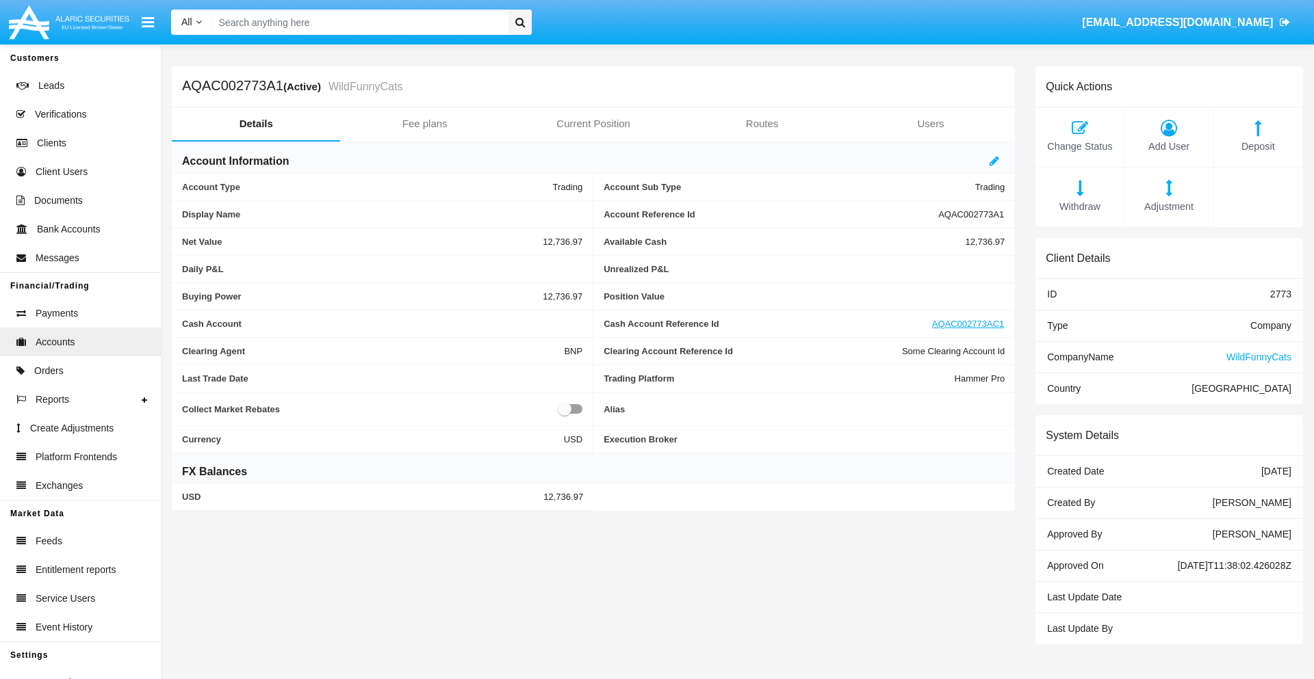
click at [1079, 207] on span "Withdraw" at bounding box center [1079, 207] width 75 height 15
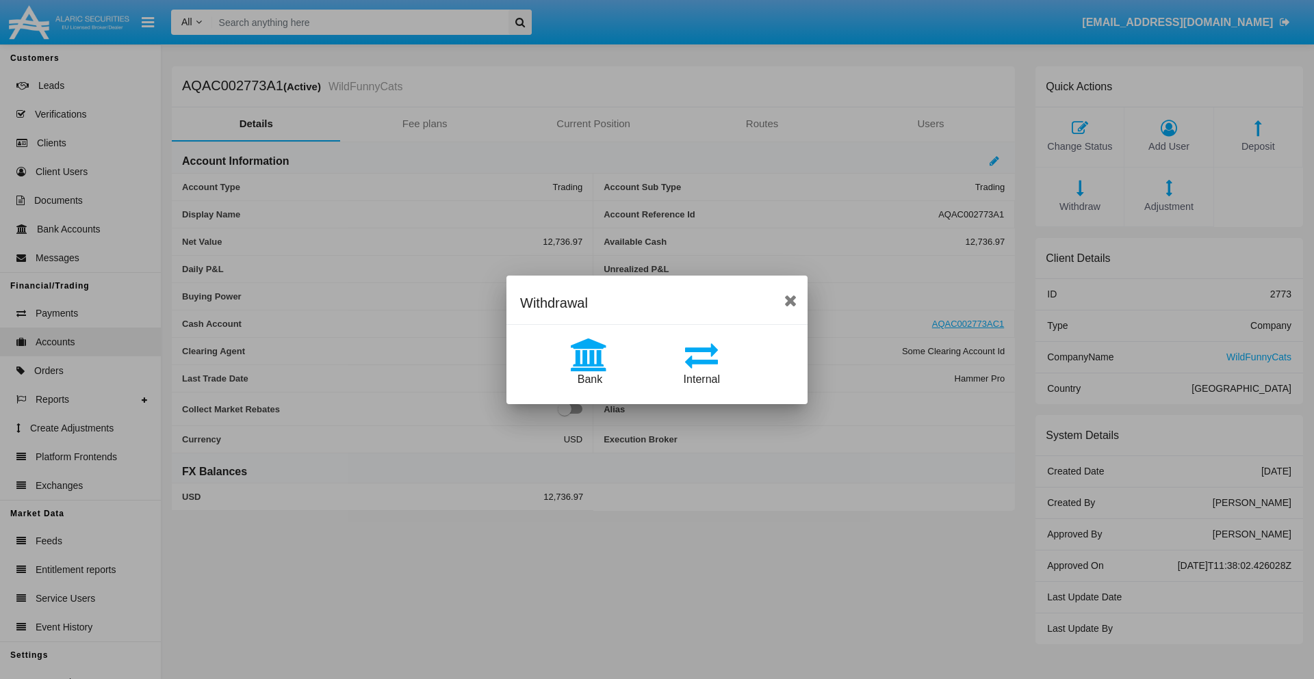
click at [589, 379] on span "Bank" at bounding box center [590, 380] width 25 height 12
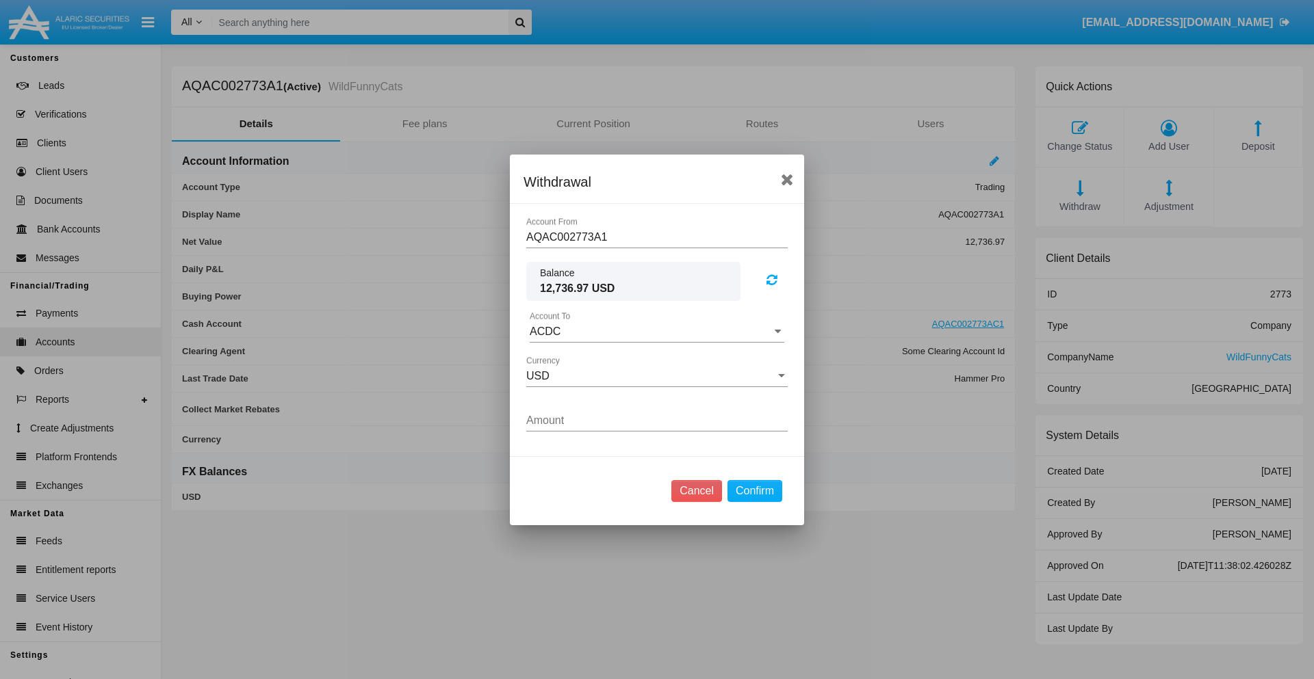
click at [657, 331] on input "ACDC" at bounding box center [657, 332] width 255 height 12
click at [559, 359] on span "ACDC" at bounding box center [559, 359] width 31 height 12
type input "ACDC"
type input "2.43"
click at [754, 491] on button "Confirm" at bounding box center [754, 491] width 55 height 22
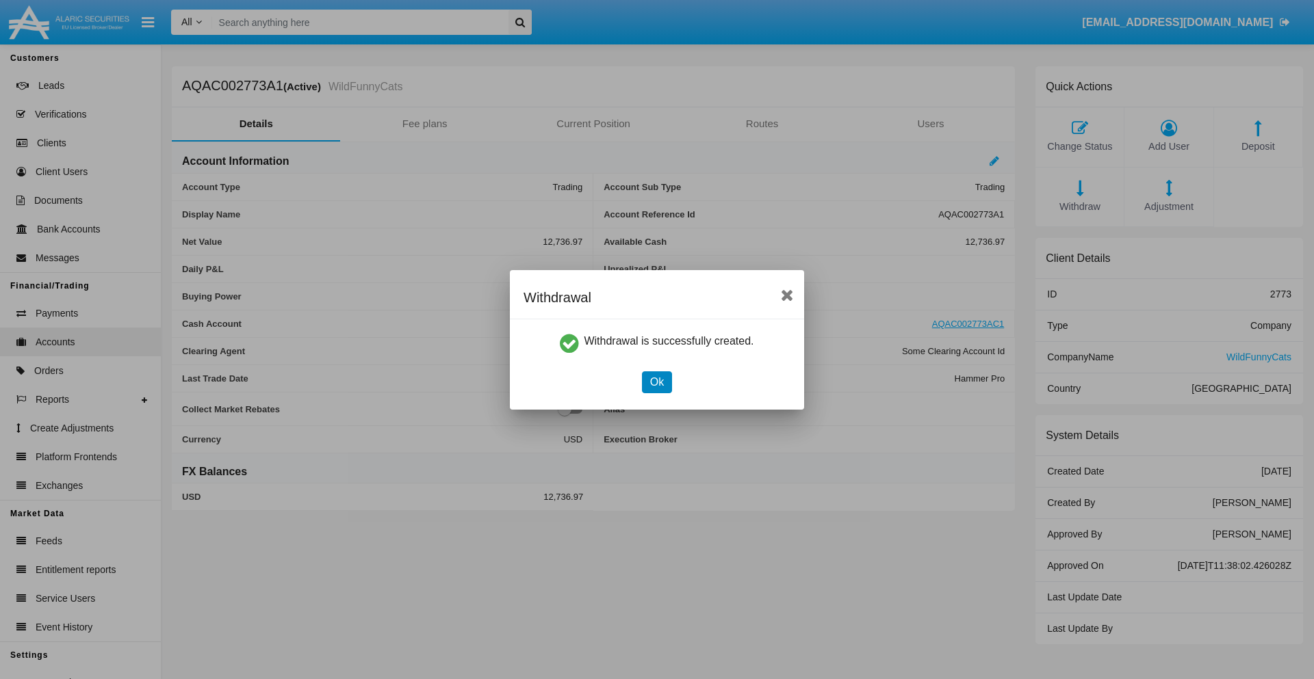
click at [656, 382] on button "Ok" at bounding box center [657, 383] width 30 height 22
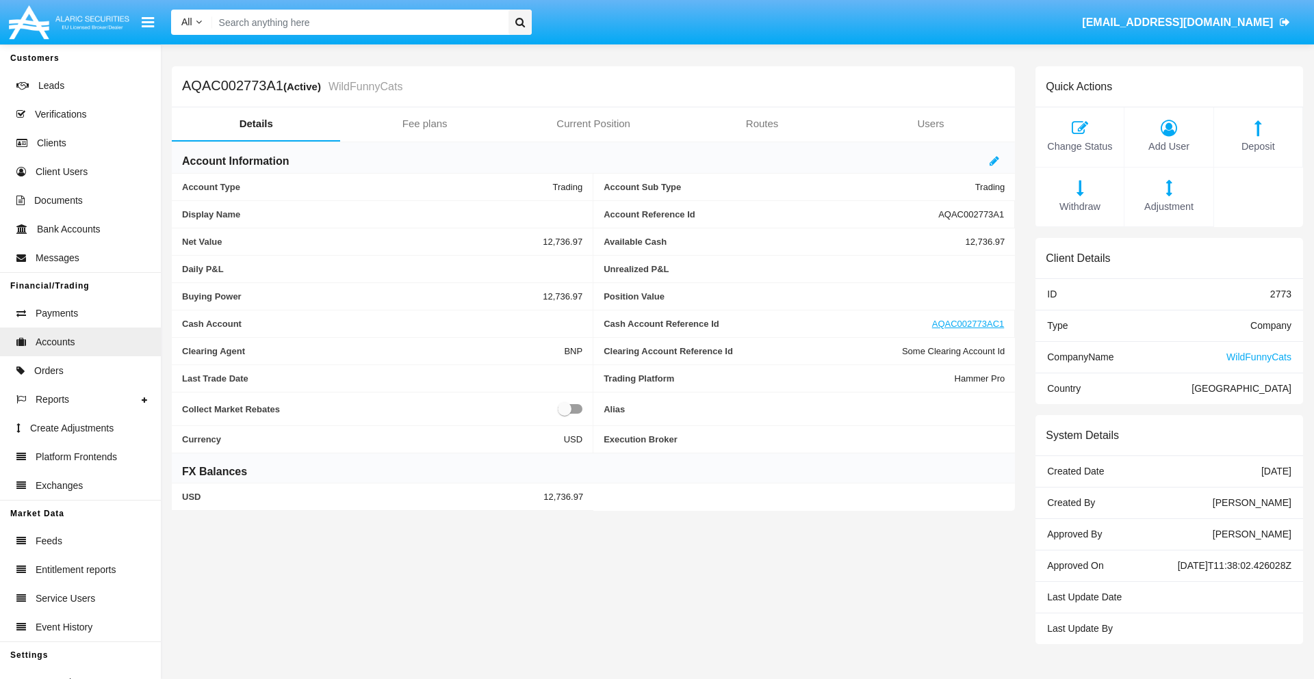
click at [1169, 207] on span "Adjustment" at bounding box center [1168, 207] width 75 height 15
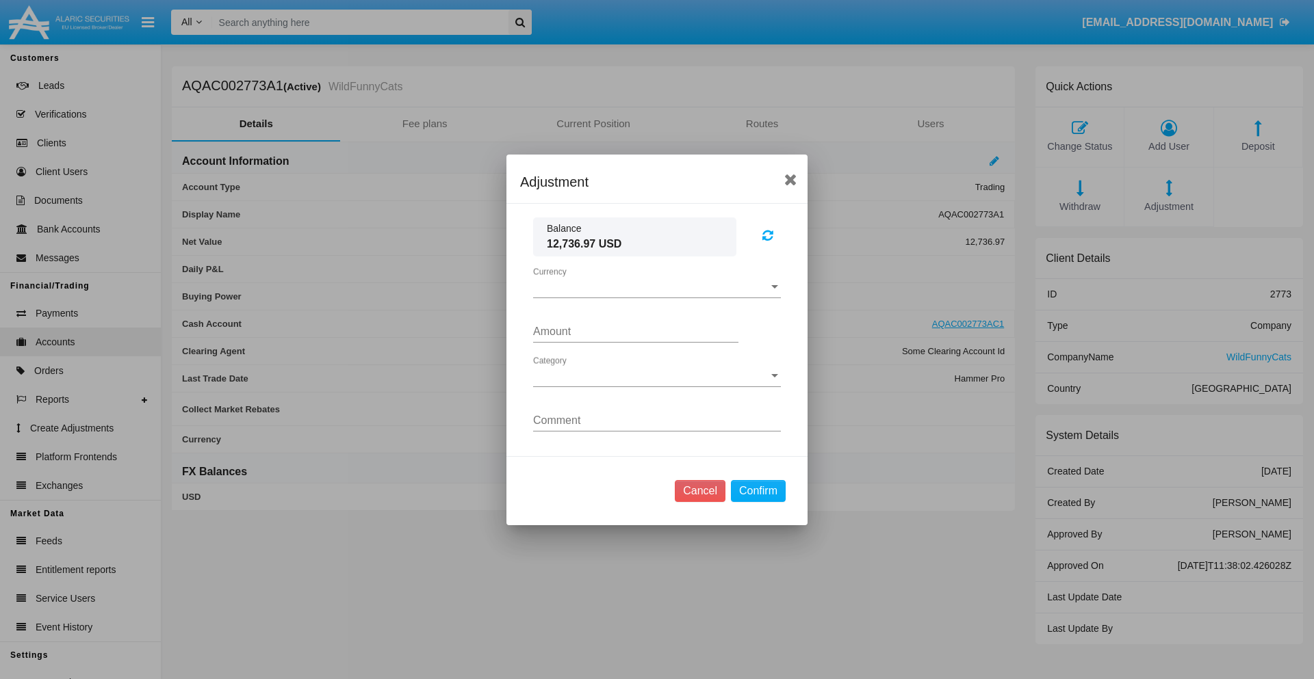
click at [657, 287] on span "Currency" at bounding box center [650, 287] width 235 height 12
click at [657, 297] on span "USD" at bounding box center [646, 297] width 226 height 33
click at [657, 376] on span "Category" at bounding box center [650, 376] width 235 height 12
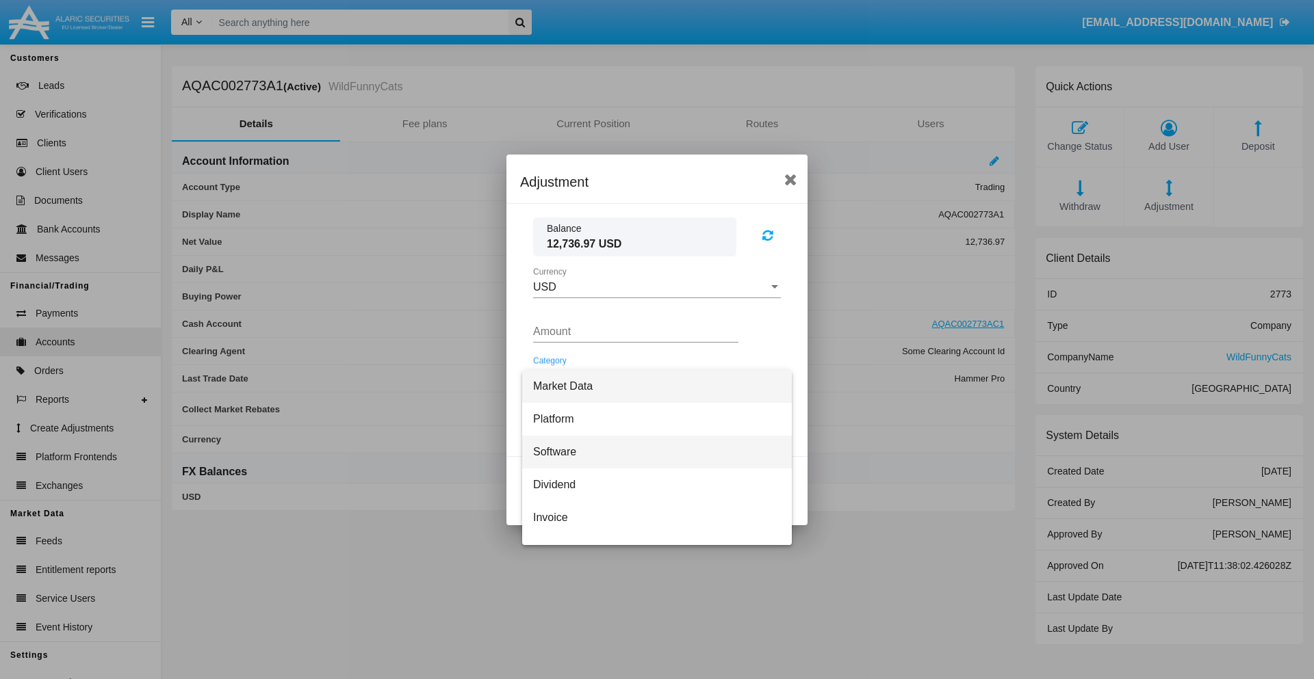
click at [651, 452] on span "Software" at bounding box center [657, 452] width 248 height 33
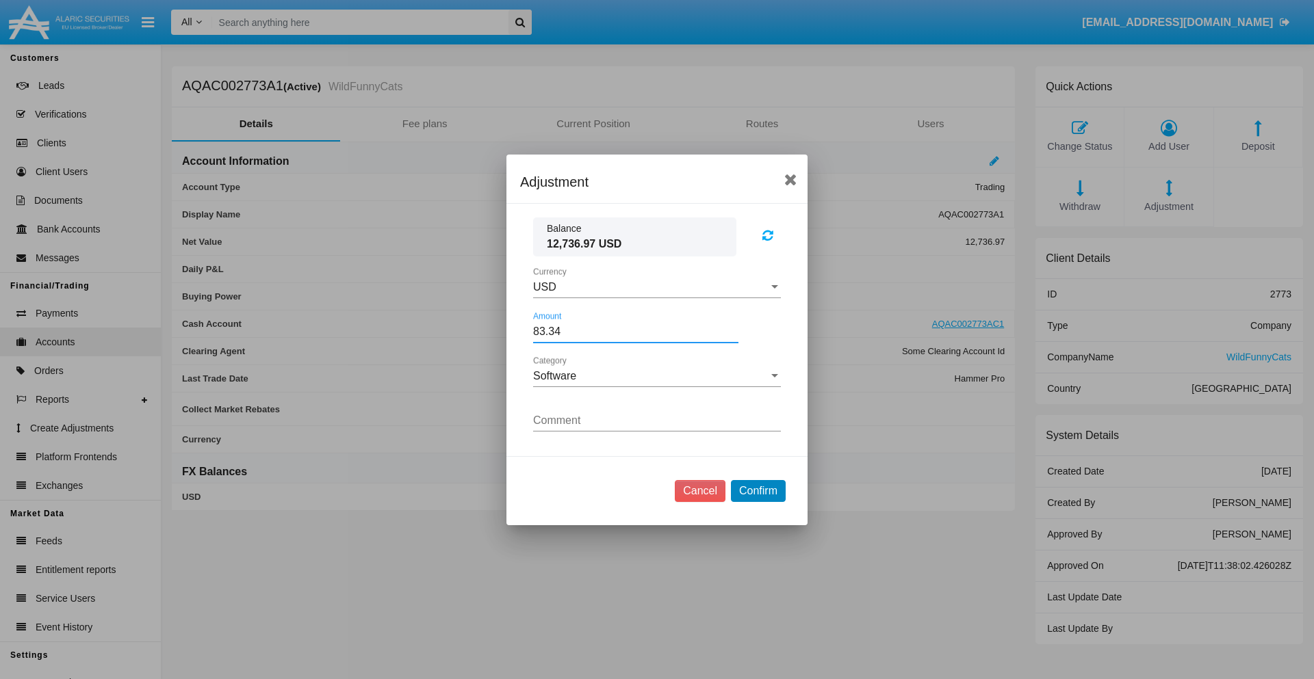
click at [757, 491] on button "Confirm" at bounding box center [758, 491] width 55 height 22
type input "83.3400"
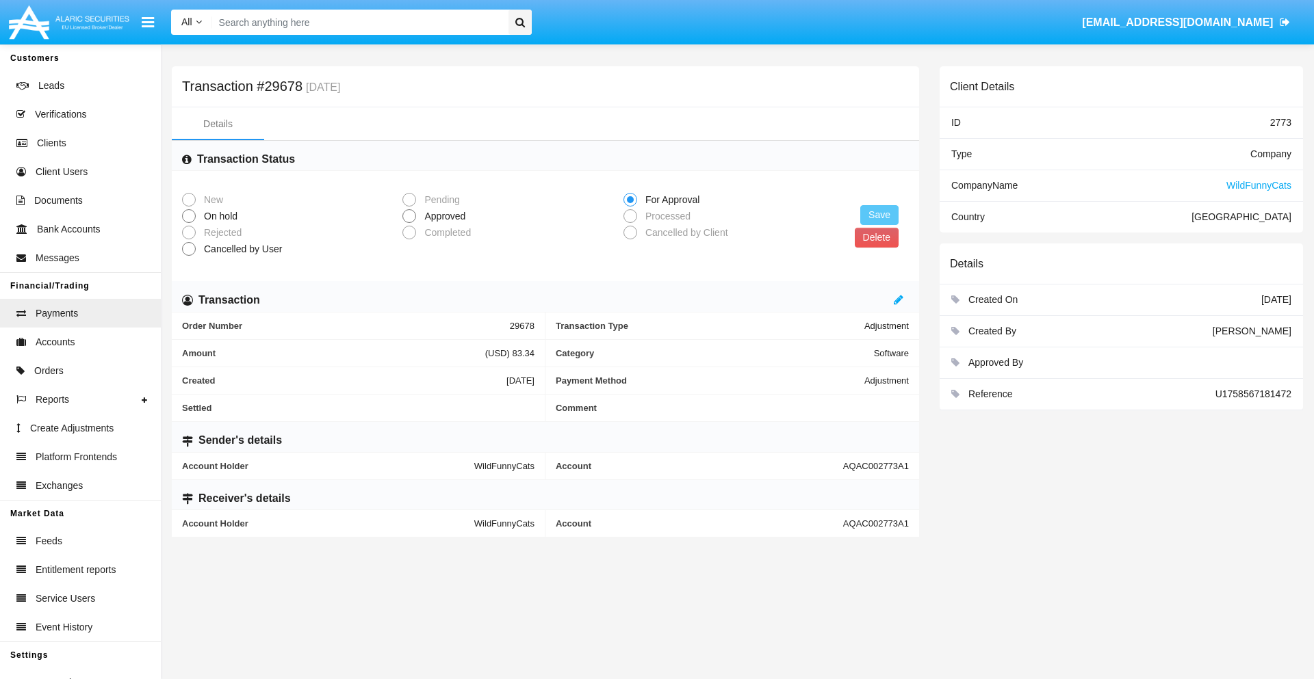
click at [442, 216] on span "Approved" at bounding box center [442, 216] width 53 height 14
click at [409, 223] on input "Approved" at bounding box center [409, 223] width 1 height 1
radio input "true"
click at [879, 215] on button "Save" at bounding box center [879, 215] width 38 height 20
click at [876, 237] on button "Delete" at bounding box center [877, 238] width 44 height 20
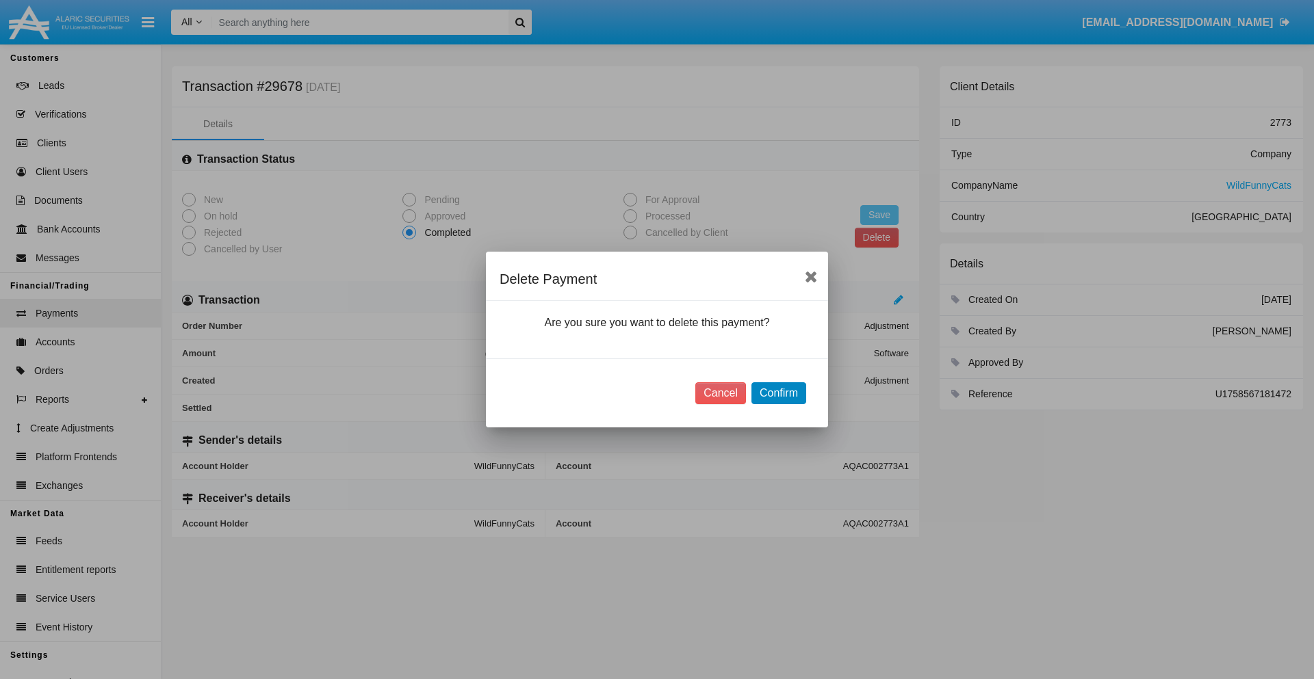
click at [778, 393] on button "Confirm" at bounding box center [778, 394] width 55 height 22
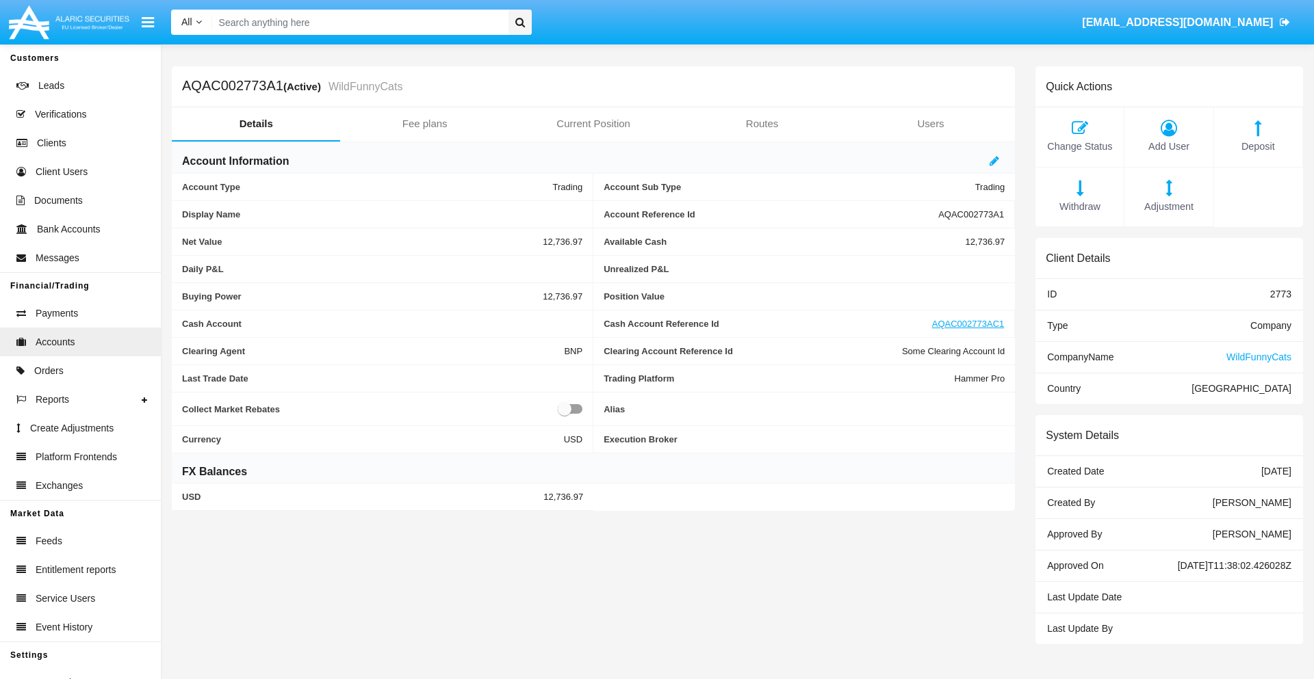
click at [1258, 146] on span "Deposit" at bounding box center [1258, 147] width 75 height 15
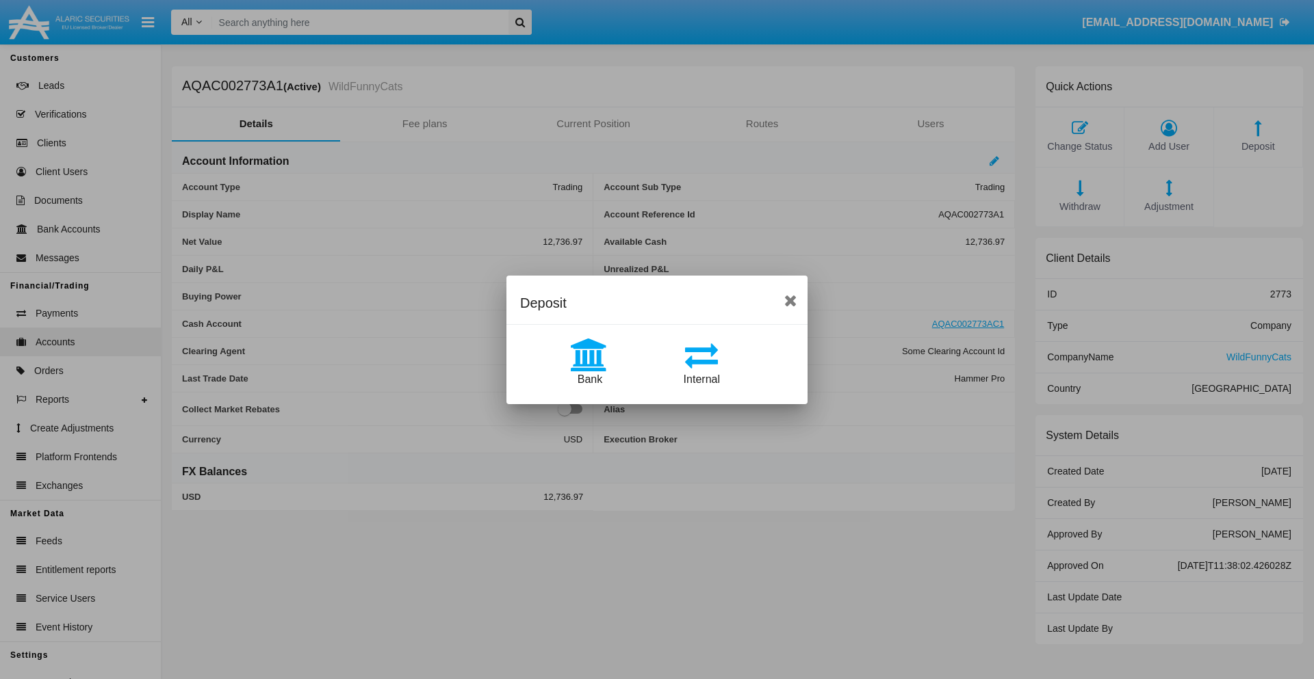
click at [589, 379] on span "Bank" at bounding box center [590, 380] width 25 height 12
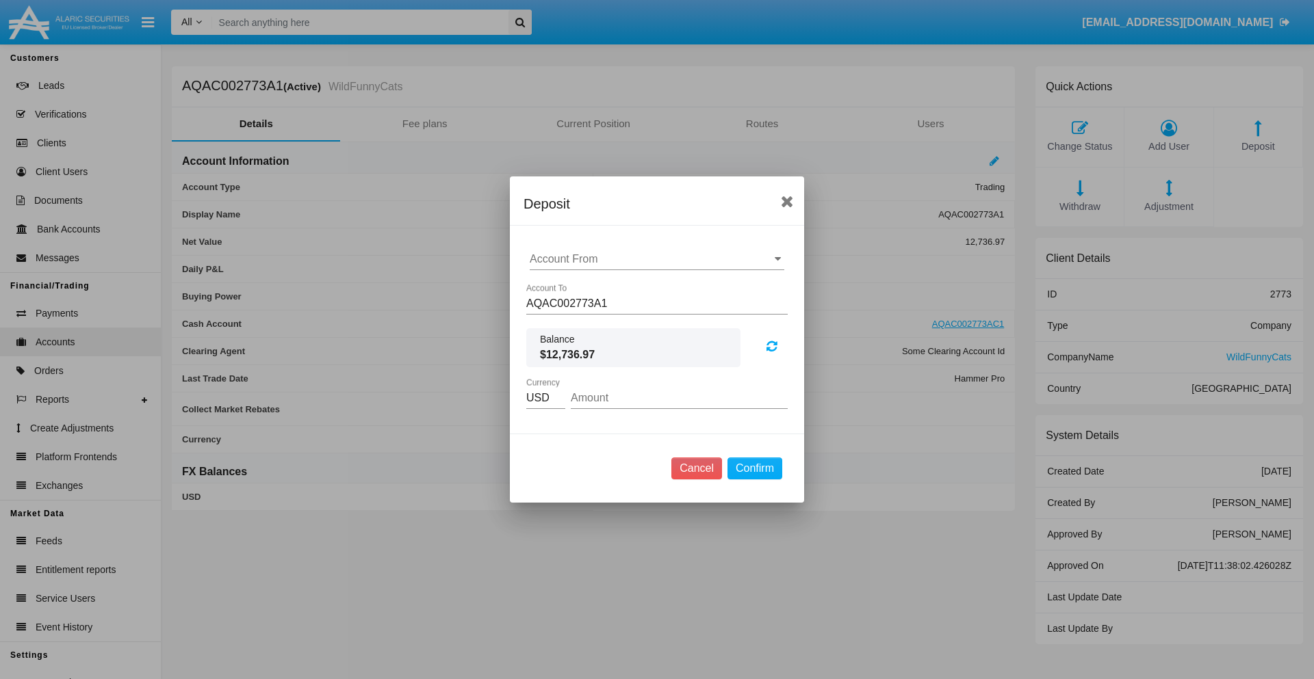
click at [657, 259] on input "Account From" at bounding box center [657, 259] width 255 height 12
click at [559, 286] on span "ACDC" at bounding box center [559, 287] width 31 height 12
type input "ACDC"
type input "22.62"
click at [754, 469] on button "Confirm" at bounding box center [754, 469] width 55 height 22
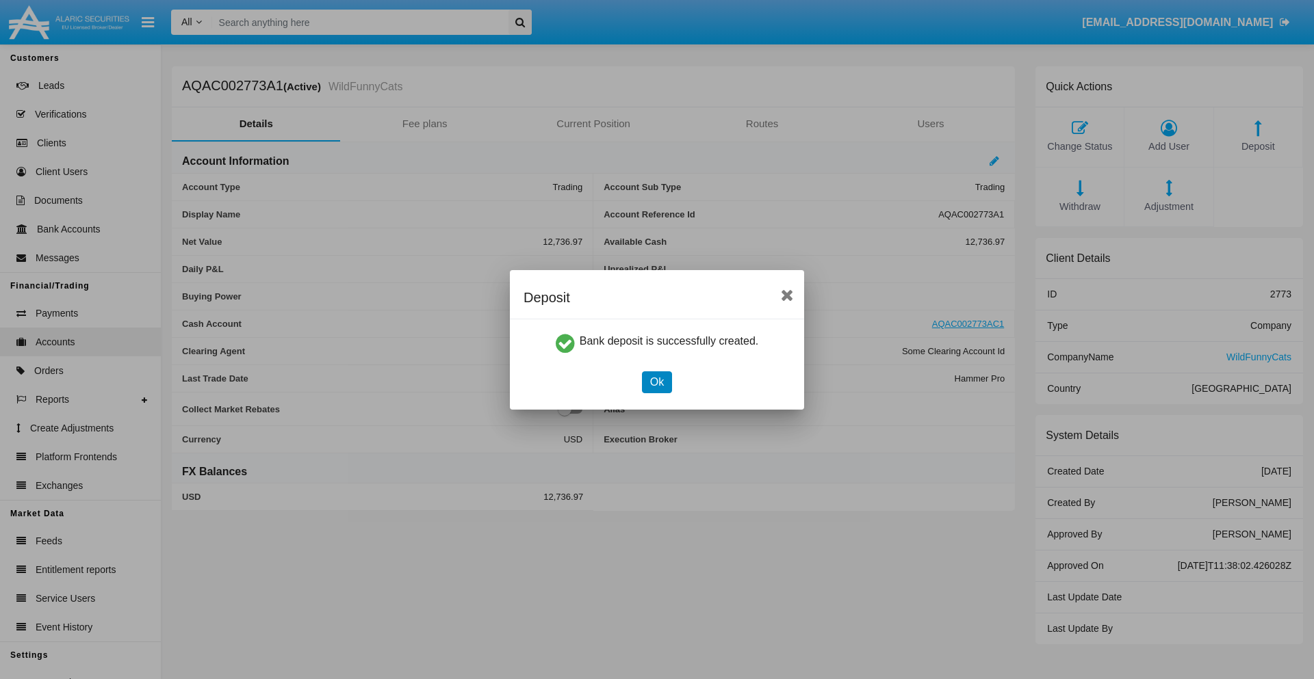
click at [656, 382] on button "Ok" at bounding box center [657, 383] width 30 height 22
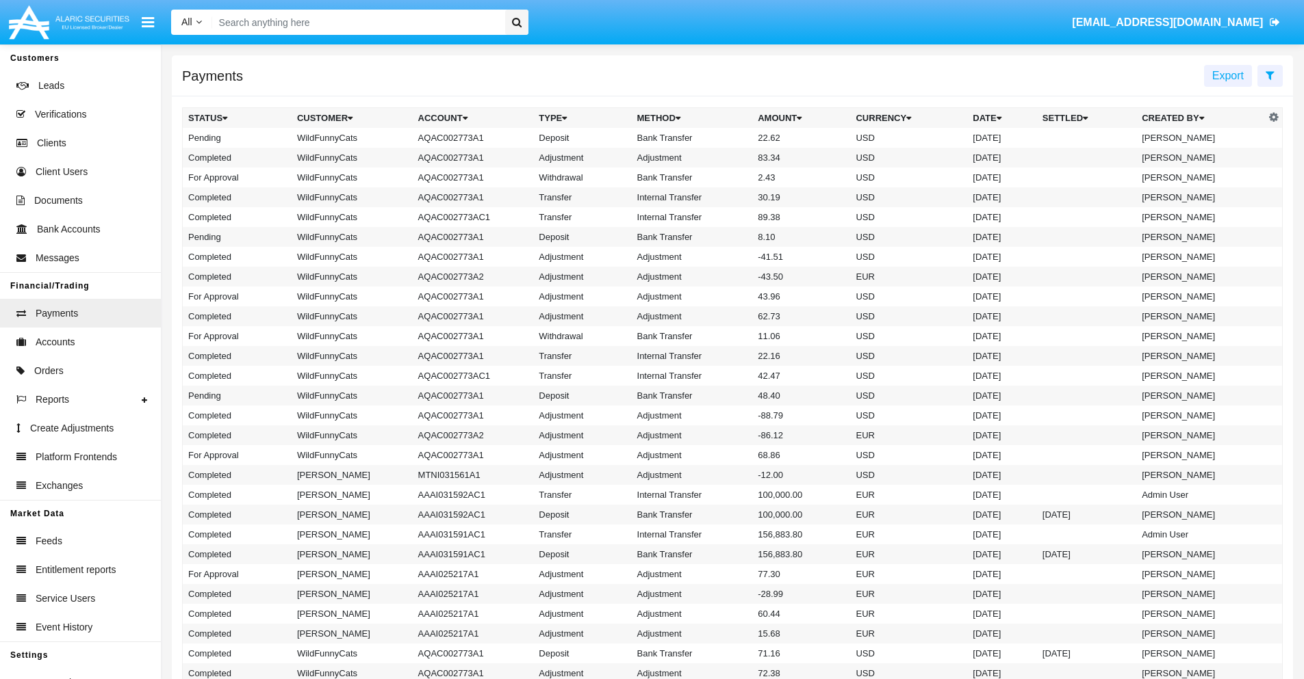
click at [732, 138] on td "Bank Transfer" at bounding box center [692, 138] width 121 height 20
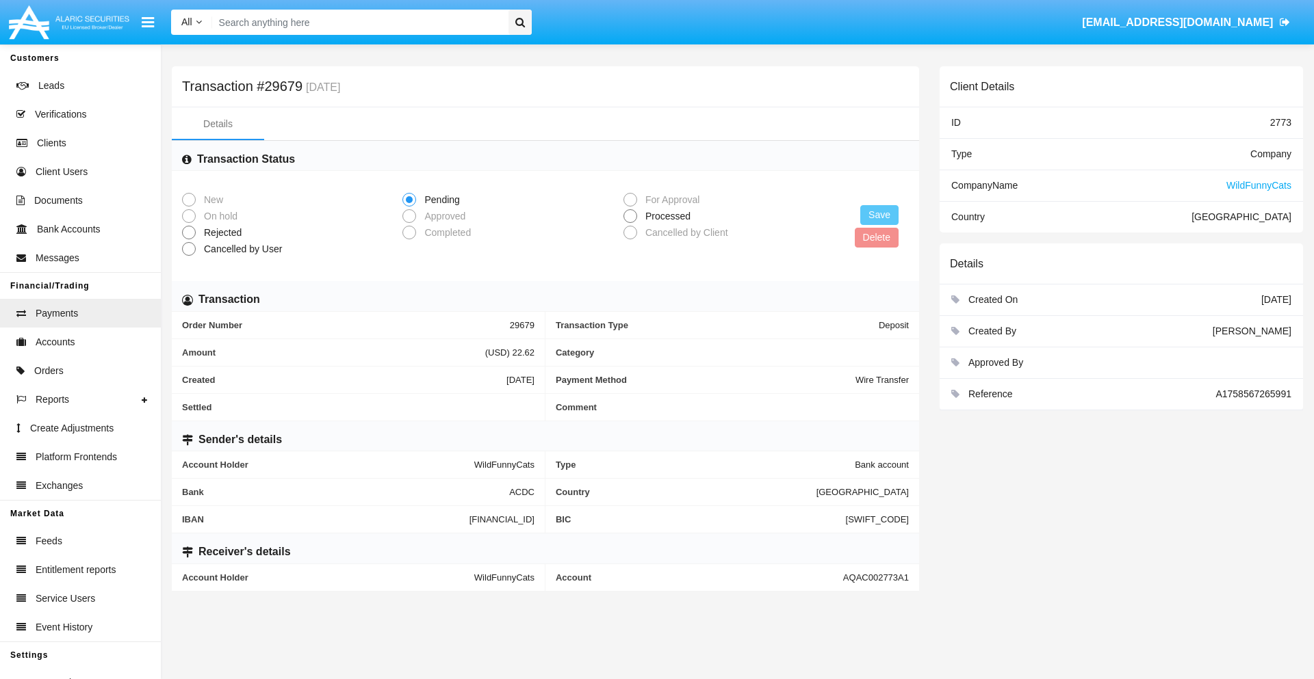
click at [665, 216] on span "Processed" at bounding box center [665, 216] width 57 height 14
click at [630, 223] on input "Processed" at bounding box center [630, 223] width 1 height 1
radio input "true"
click at [879, 215] on button "Save" at bounding box center [879, 215] width 38 height 20
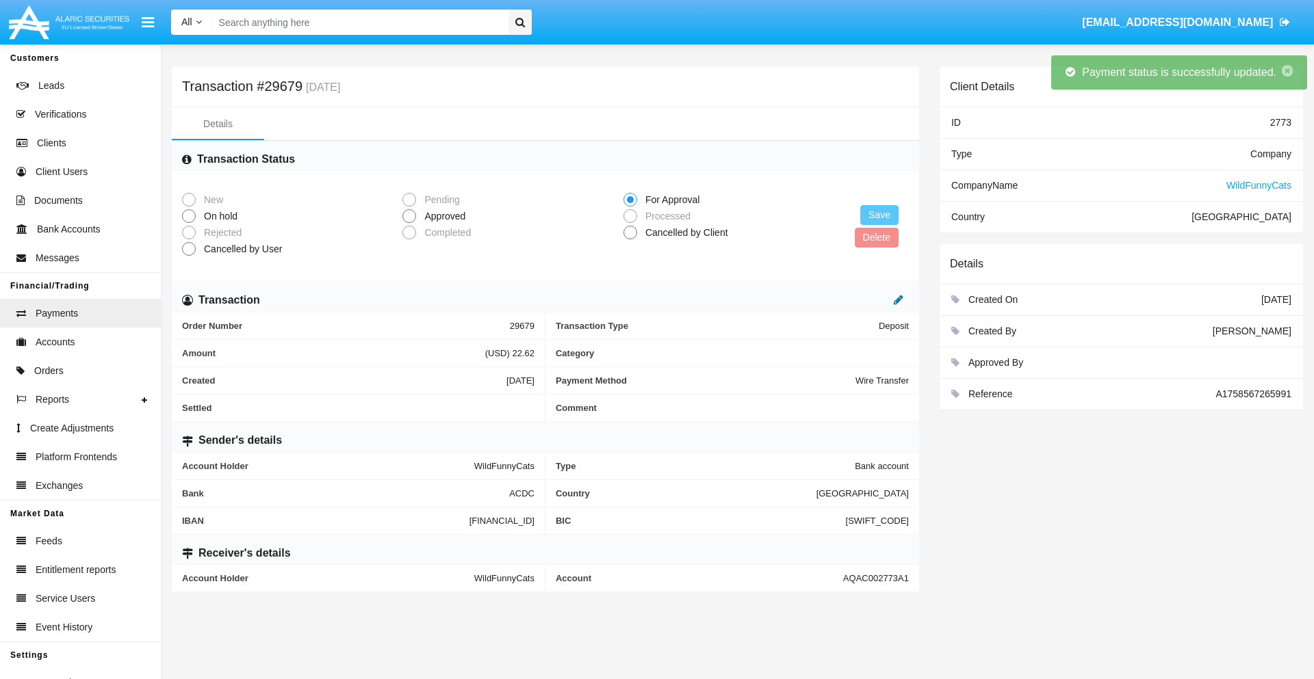
click at [898, 300] on icon at bounding box center [899, 299] width 10 height 11
type input "46.04"
click at [884, 300] on icon at bounding box center [884, 299] width 10 height 11
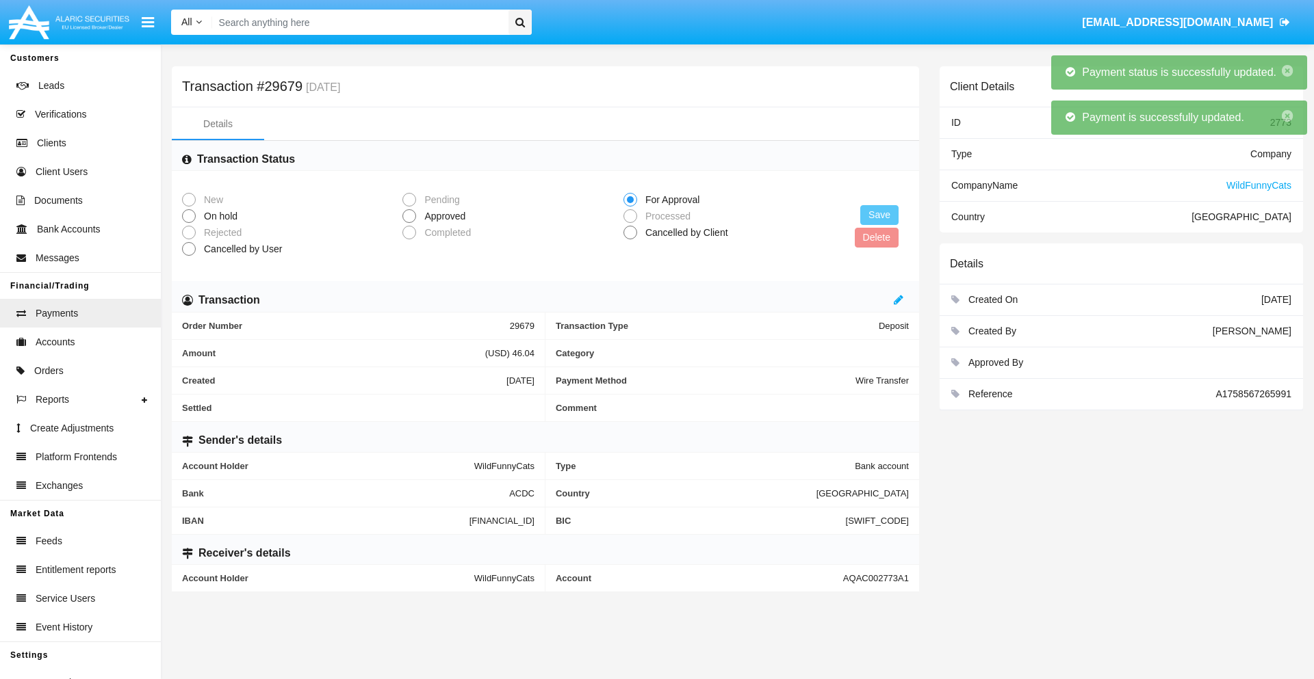
click at [442, 216] on span "Approved" at bounding box center [442, 216] width 53 height 14
click at [409, 223] on input "Approved" at bounding box center [409, 223] width 1 height 1
radio input "true"
click at [879, 215] on button "Save" at bounding box center [879, 215] width 38 height 20
